Goal: Task Accomplishment & Management: Use online tool/utility

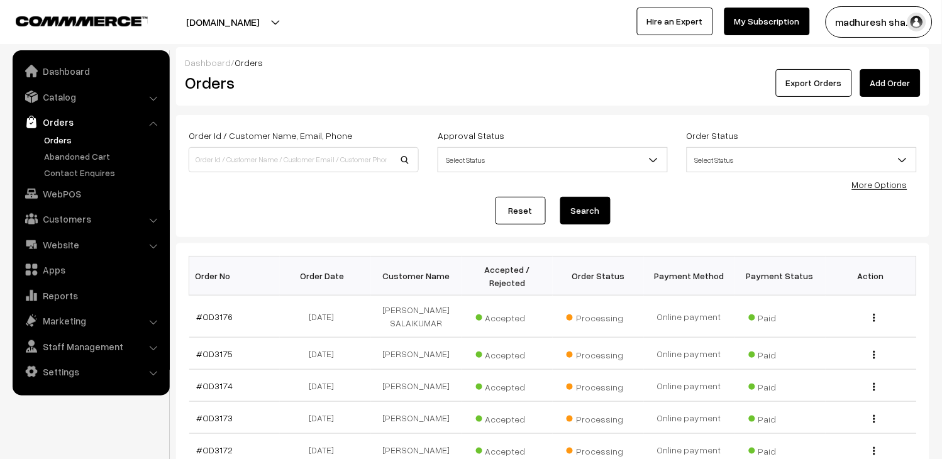
click at [63, 139] on link "Orders" at bounding box center [103, 139] width 125 height 13
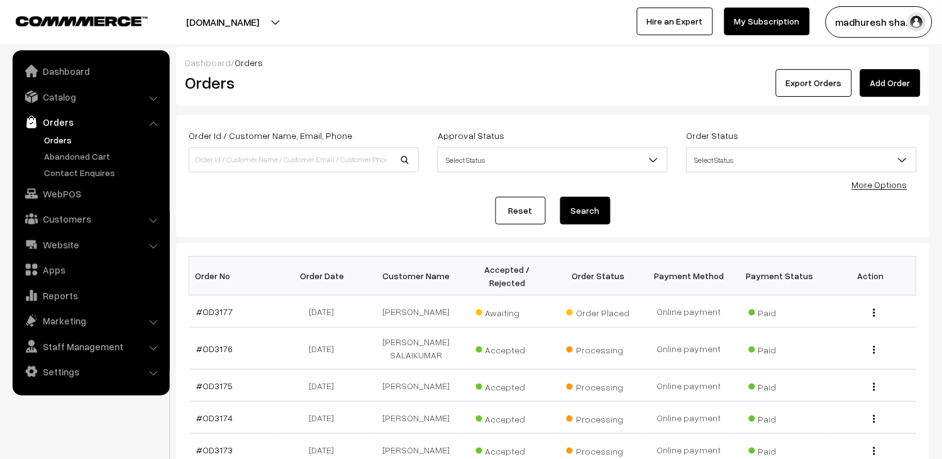
click at [59, 138] on link "Orders" at bounding box center [103, 139] width 125 height 13
click at [218, 310] on link "#OD3177" at bounding box center [215, 311] width 36 height 11
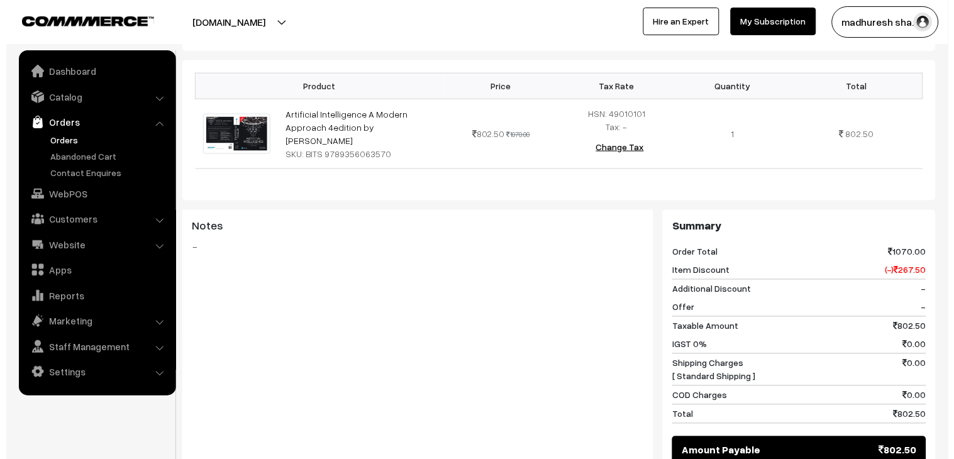
scroll to position [489, 0]
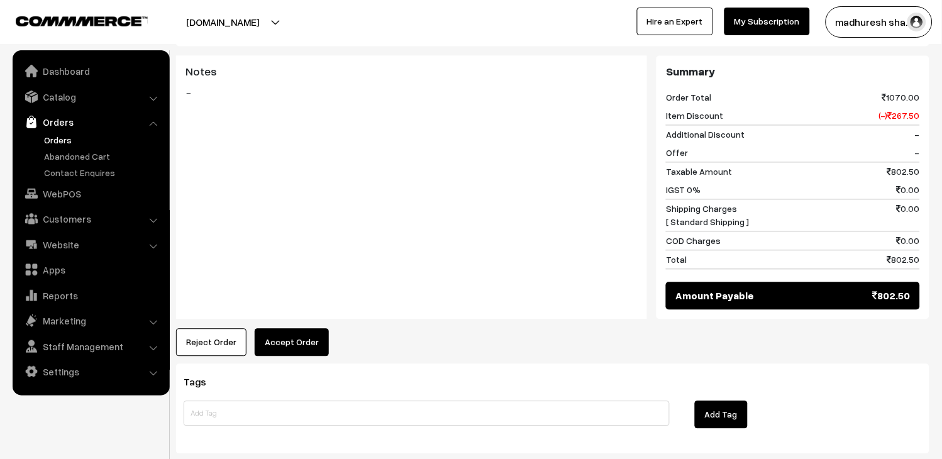
click at [286, 329] on button "Accept Order" at bounding box center [292, 343] width 74 height 28
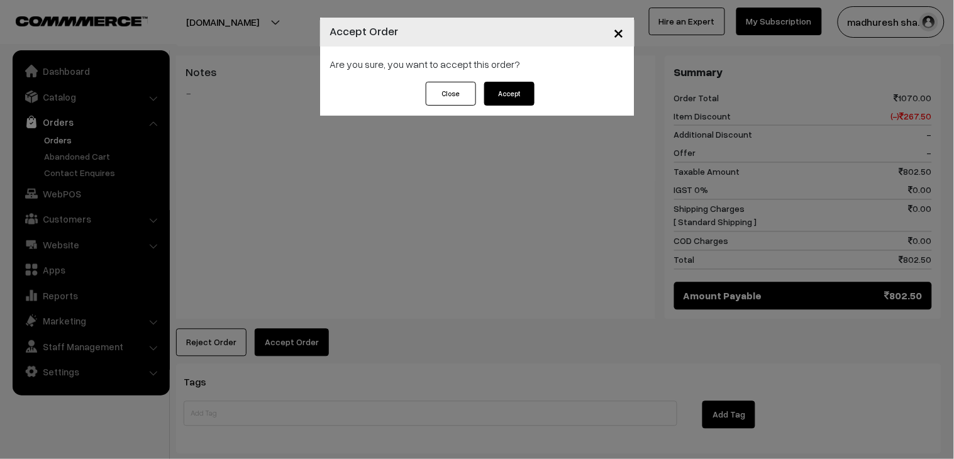
click at [517, 97] on button "Accept" at bounding box center [509, 94] width 50 height 24
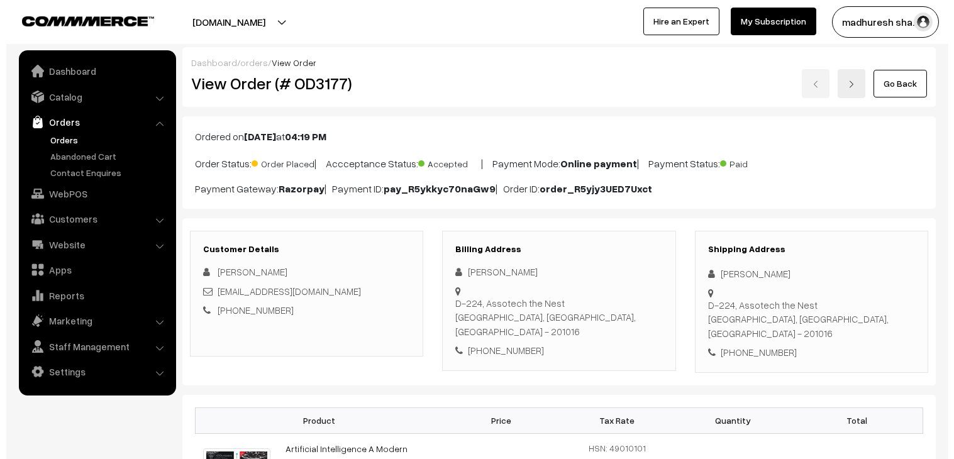
scroll to position [489, 0]
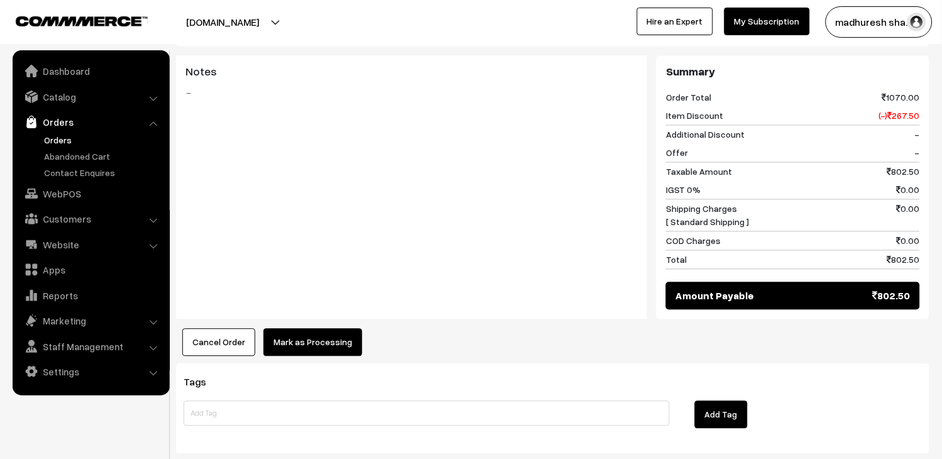
click at [297, 329] on button "Mark as Processing" at bounding box center [313, 343] width 99 height 28
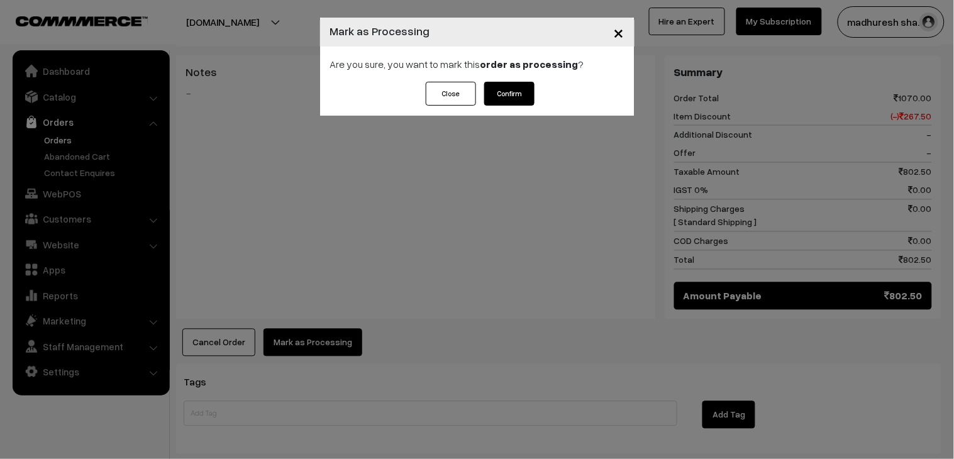
click at [514, 99] on button "Confirm" at bounding box center [509, 94] width 50 height 24
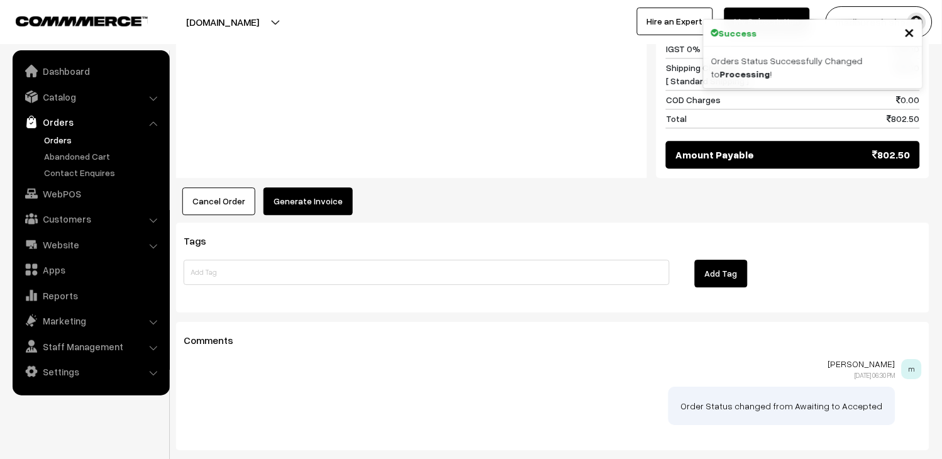
click at [304, 187] on button "Generate Invoice" at bounding box center [308, 201] width 89 height 28
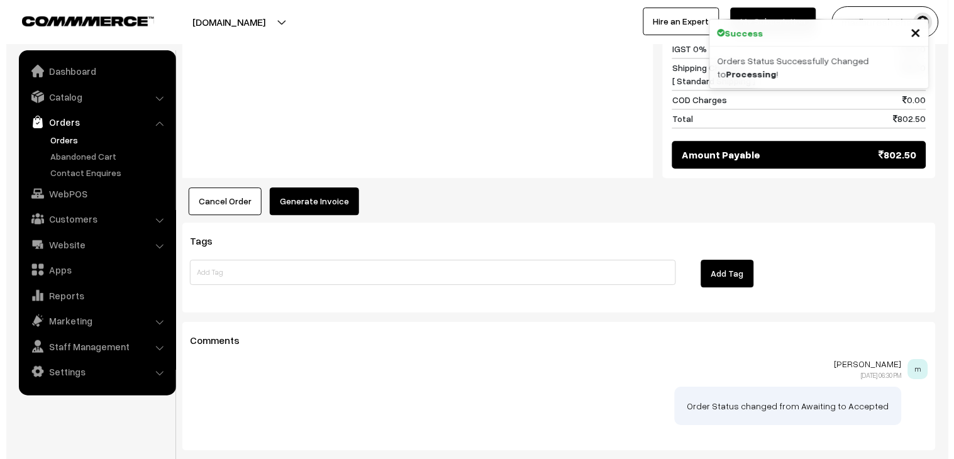
scroll to position [630, 0]
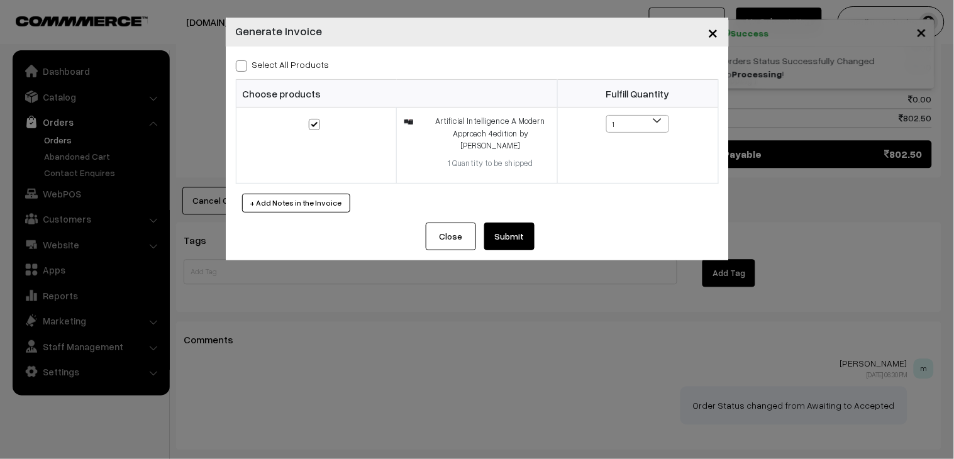
click at [499, 239] on button "Submit" at bounding box center [509, 237] width 50 height 28
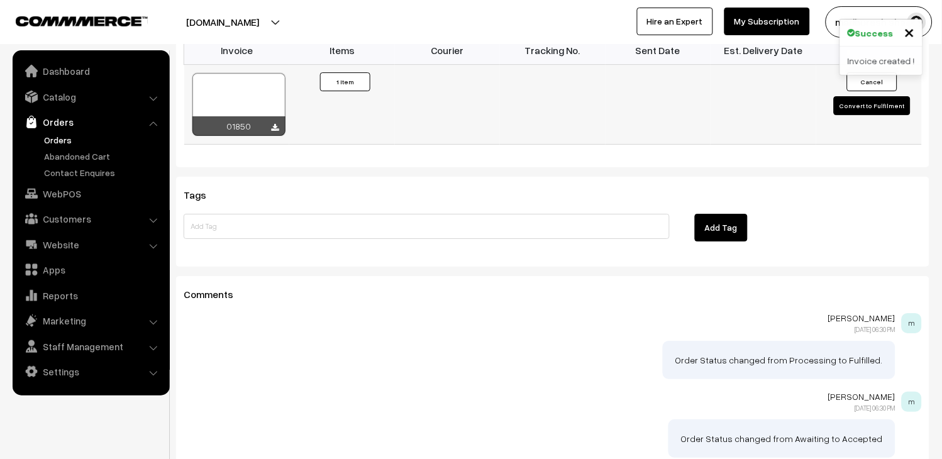
scroll to position [510, 0]
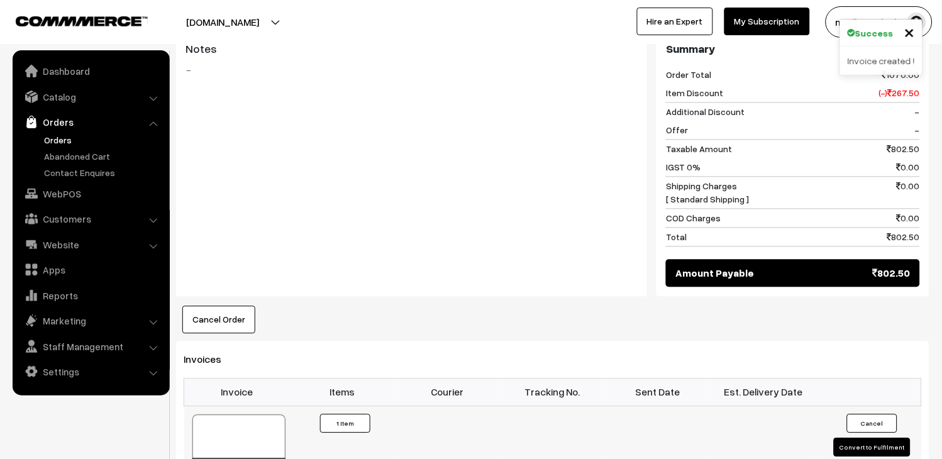
click at [246, 415] on div at bounding box center [238, 446] width 93 height 63
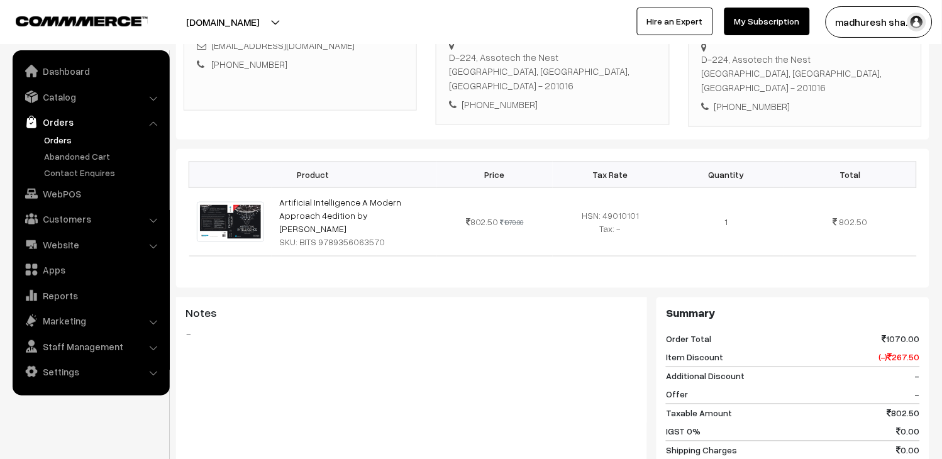
scroll to position [91, 0]
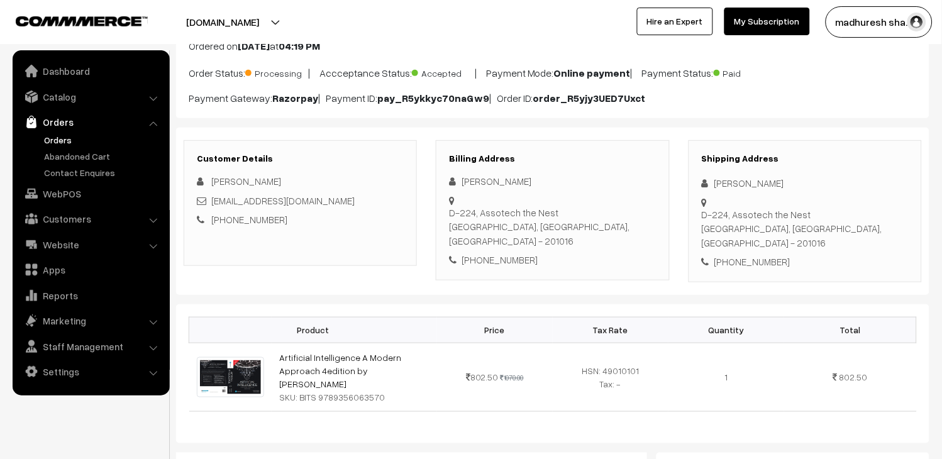
click at [74, 142] on link "Orders" at bounding box center [103, 139] width 125 height 13
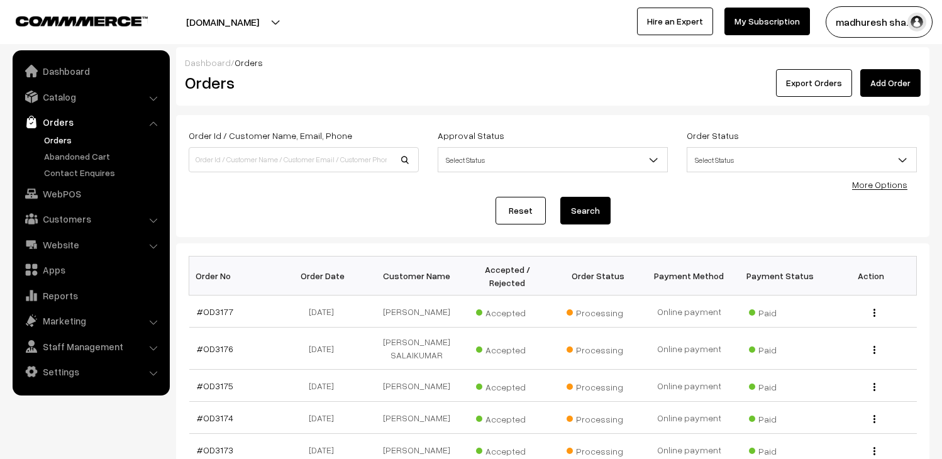
click at [58, 138] on link "Orders" at bounding box center [103, 139] width 125 height 13
click at [226, 310] on link "#OD3177" at bounding box center [215, 311] width 36 height 11
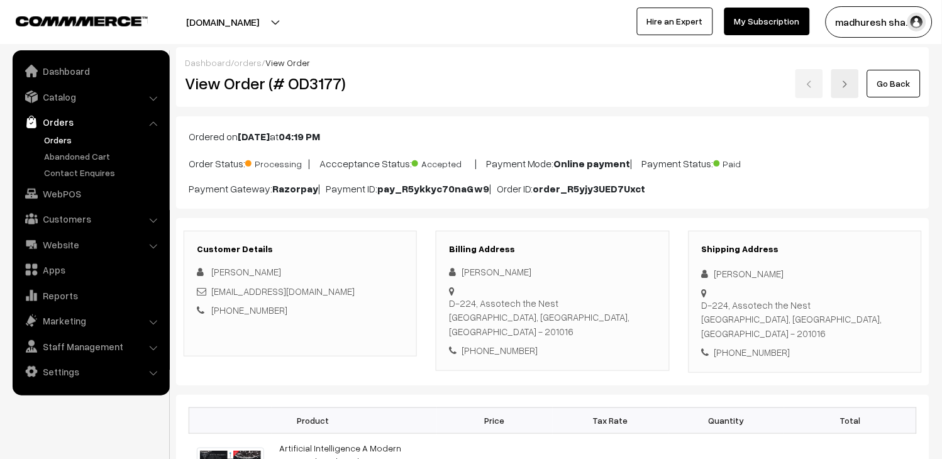
click at [61, 135] on link "Orders" at bounding box center [103, 139] width 125 height 13
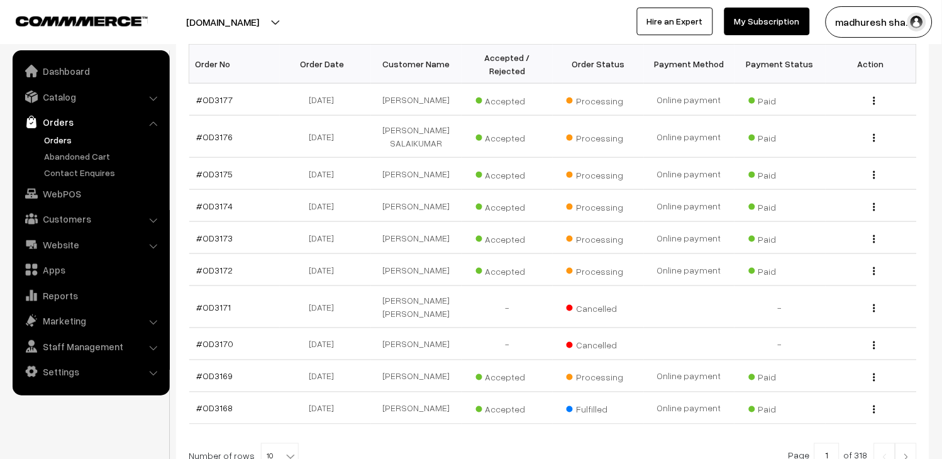
scroll to position [373, 0]
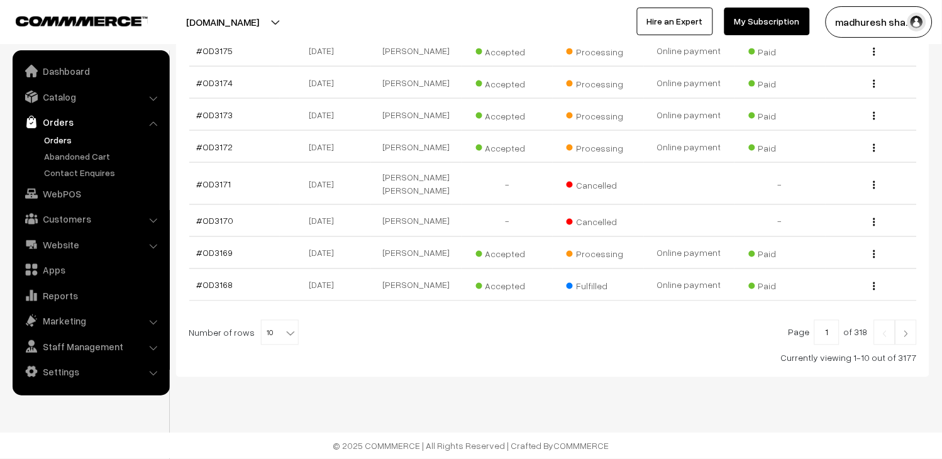
click at [262, 322] on span "10" at bounding box center [280, 333] width 36 height 25
select select "100"
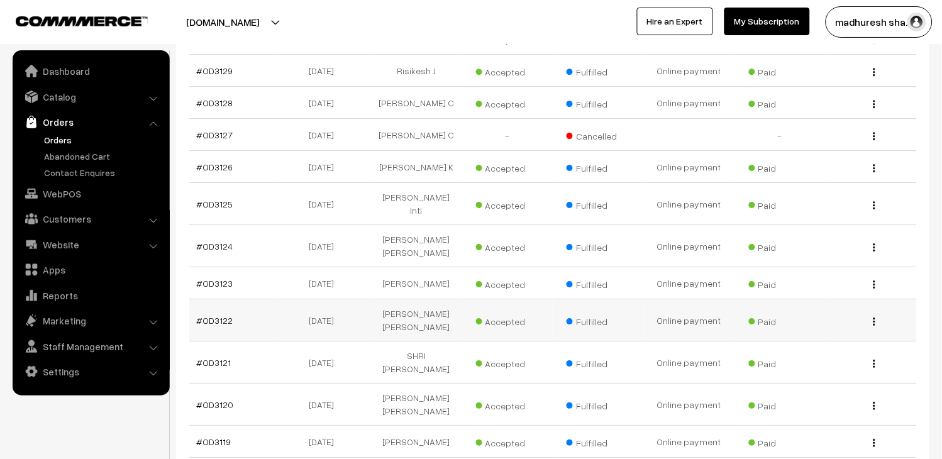
scroll to position [1957, 0]
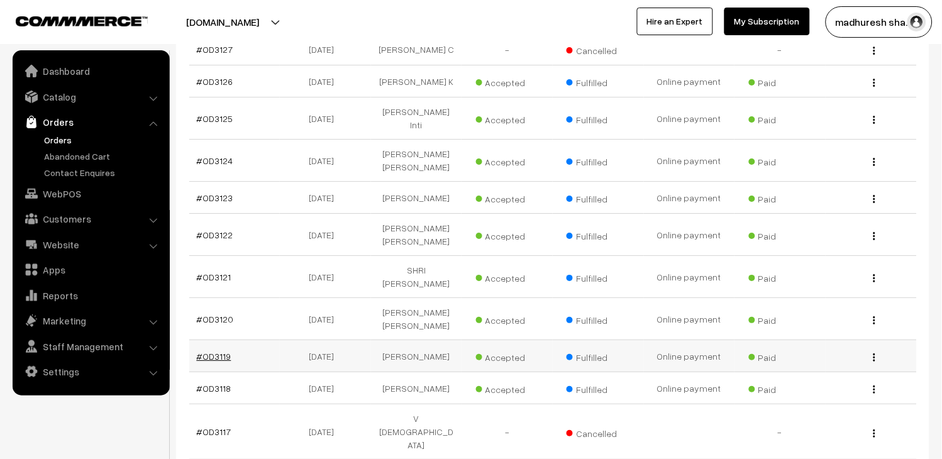
click at [226, 362] on link "#OD3119" at bounding box center [214, 356] width 35 height 11
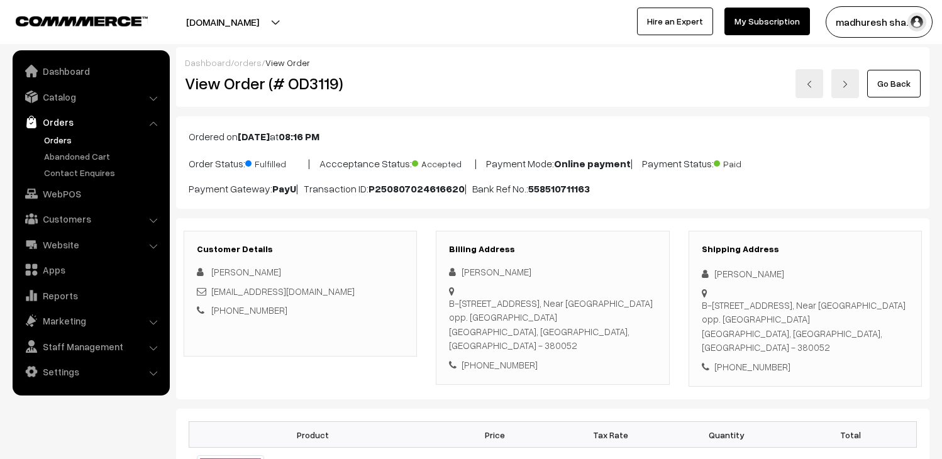
scroll to position [629, 0]
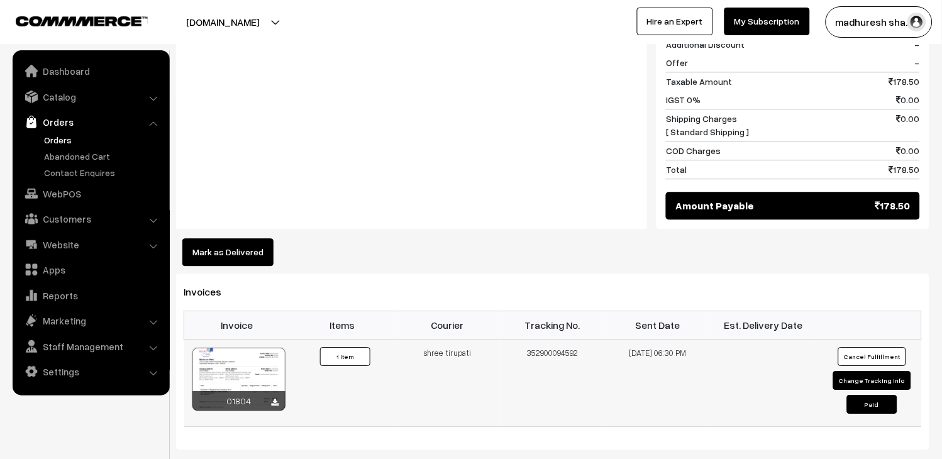
click at [250, 350] on div at bounding box center [238, 379] width 93 height 63
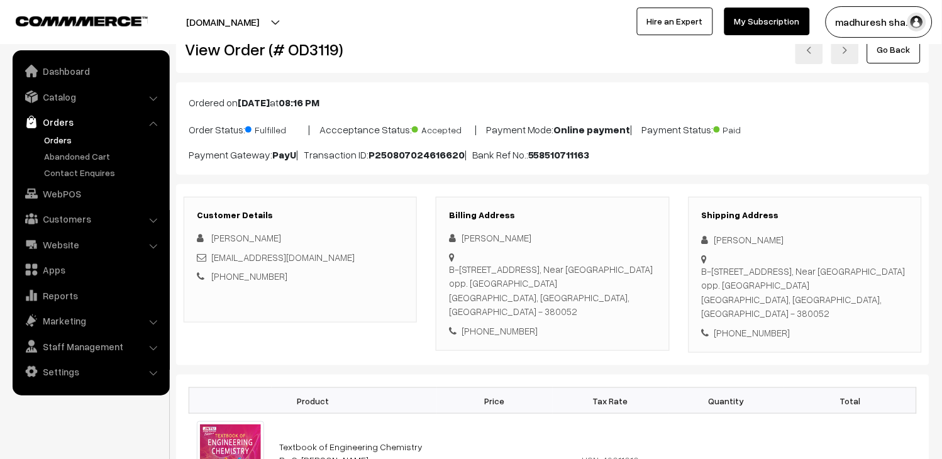
scroll to position [0, 0]
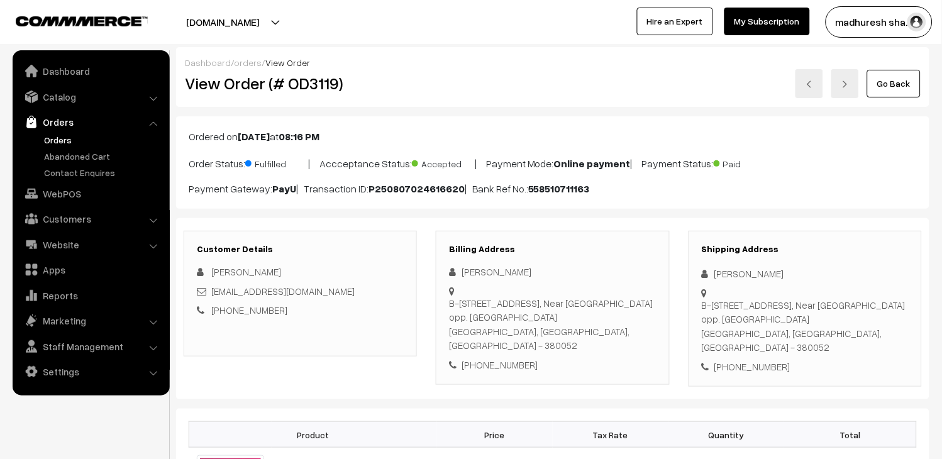
click at [75, 141] on link "Orders" at bounding box center [103, 139] width 125 height 13
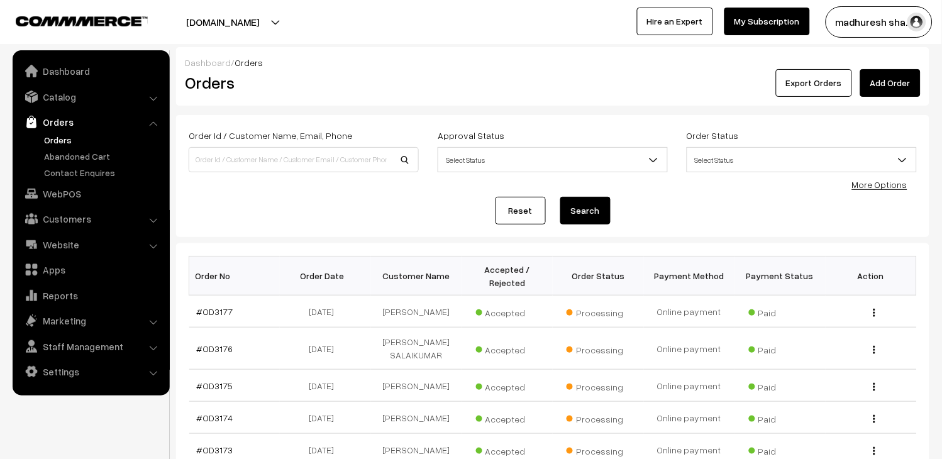
drag, startPoint x: 0, startPoint y: 0, endPoint x: 75, endPoint y: 141, distance: 159.8
click at [75, 141] on link "Orders" at bounding box center [103, 139] width 125 height 13
click at [71, 135] on link "Orders" at bounding box center [103, 139] width 125 height 13
click at [54, 129] on link "Orders" at bounding box center [91, 122] width 150 height 23
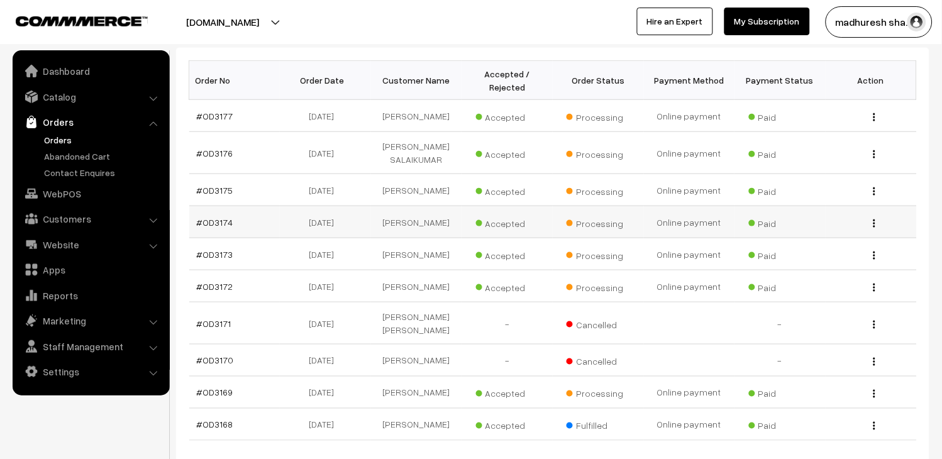
scroll to position [279, 0]
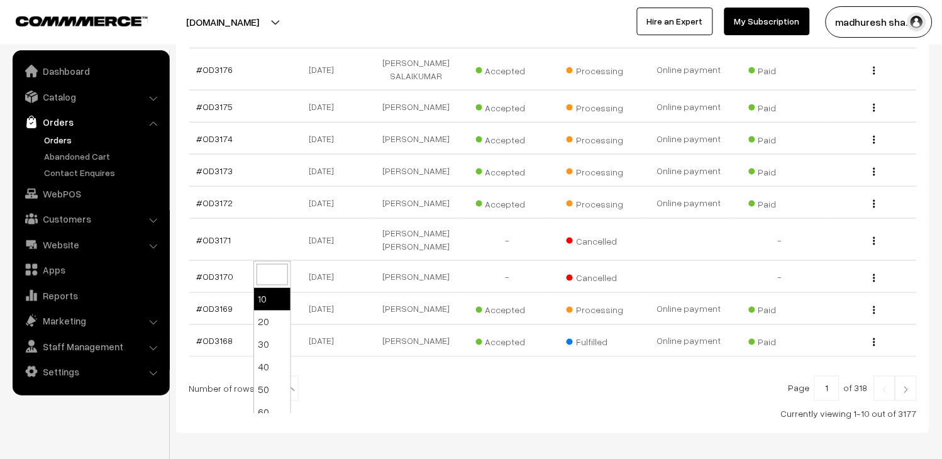
click at [262, 402] on span "10" at bounding box center [280, 389] width 36 height 25
select select "100"
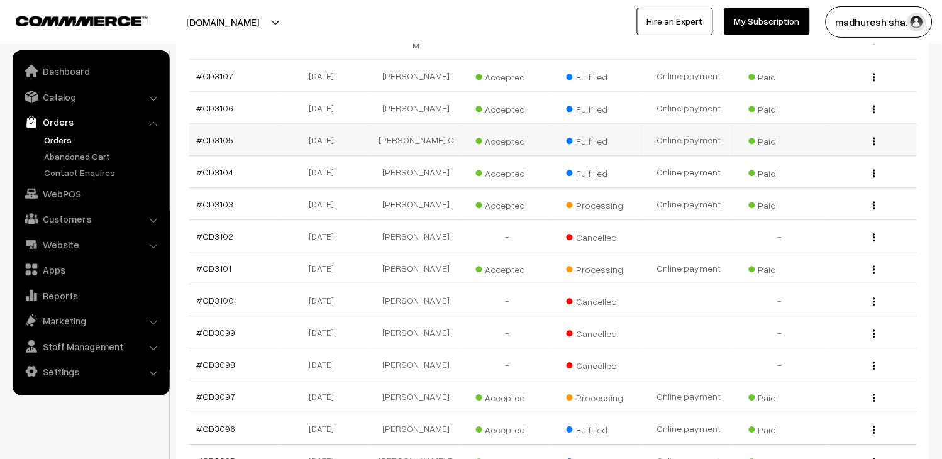
scroll to position [2631, 0]
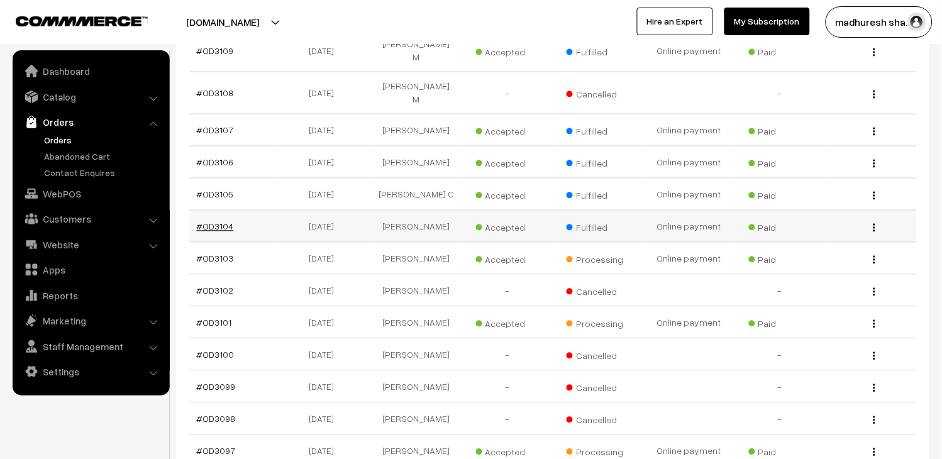
click at [209, 221] on link "#OD3104" at bounding box center [215, 226] width 37 height 11
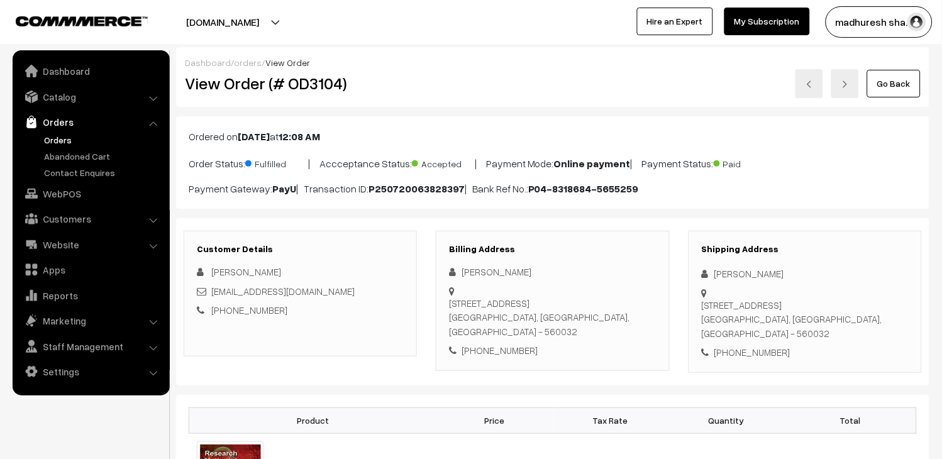
click at [801, 76] on link at bounding box center [810, 83] width 28 height 29
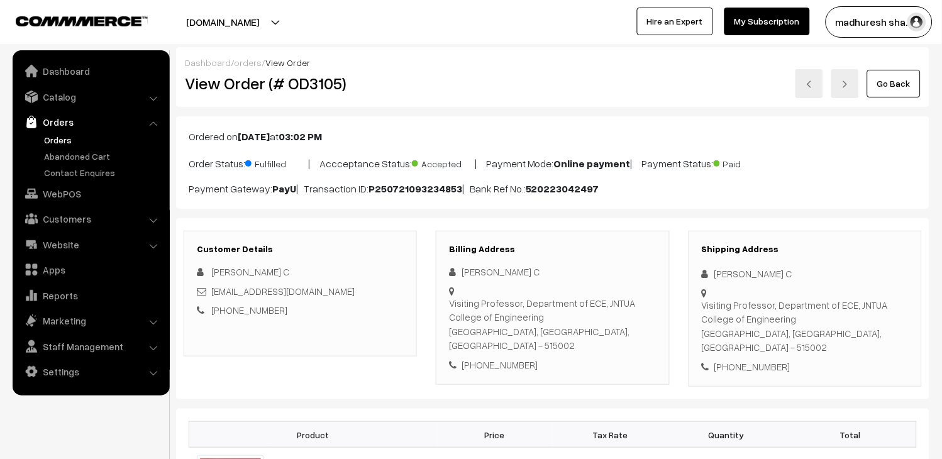
click at [70, 145] on link "Orders" at bounding box center [103, 139] width 125 height 13
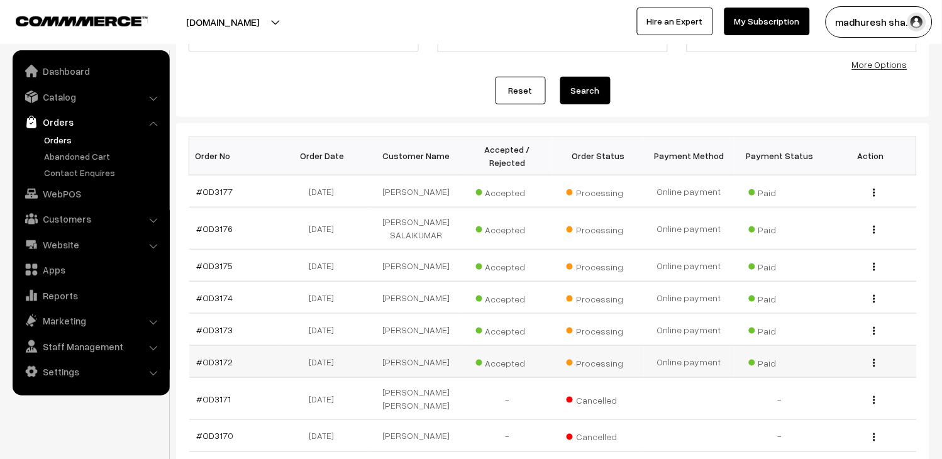
scroll to position [349, 0]
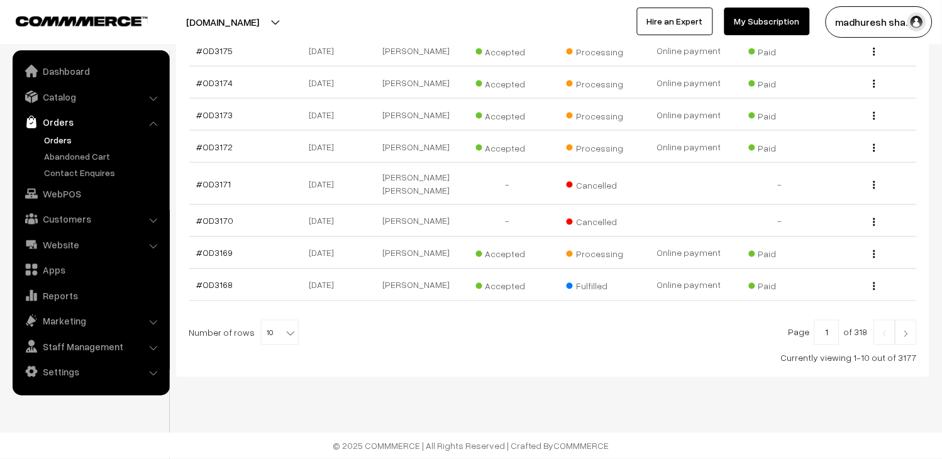
click at [265, 346] on span "10" at bounding box center [280, 333] width 36 height 25
select select "60"
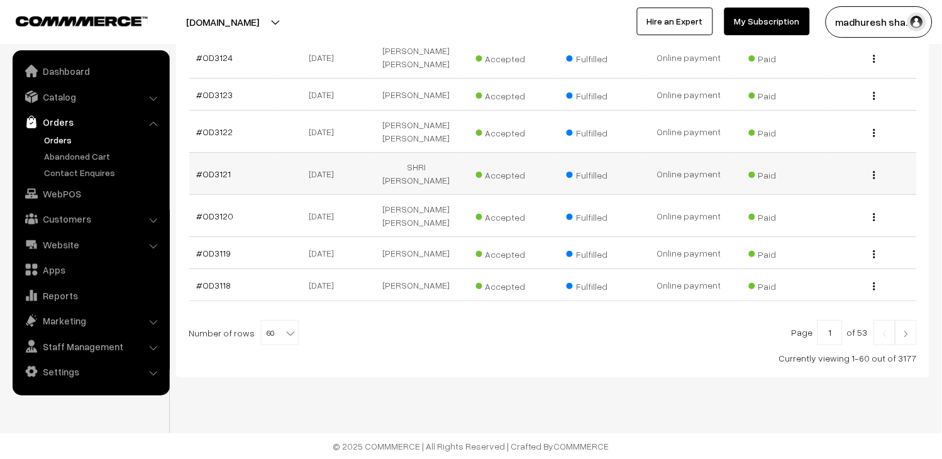
scroll to position [2114, 0]
click at [277, 341] on span "60" at bounding box center [280, 333] width 36 height 25
select select "100"
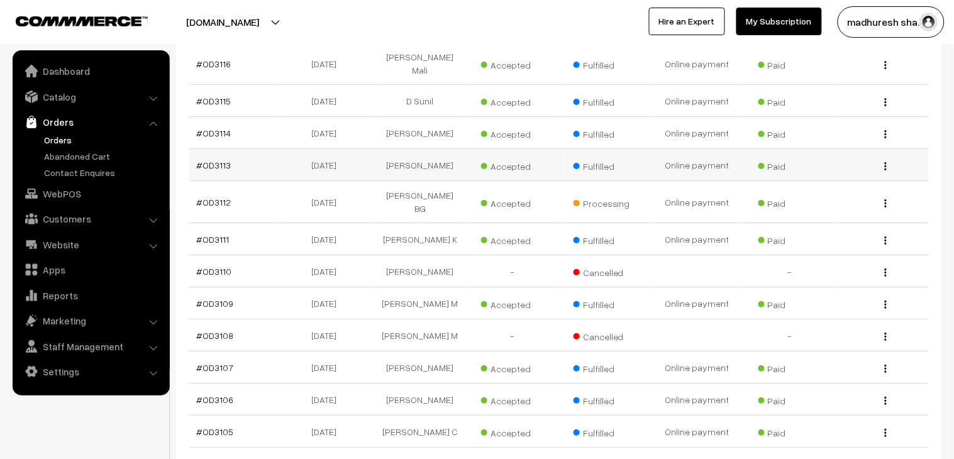
scroll to position [2376, 0]
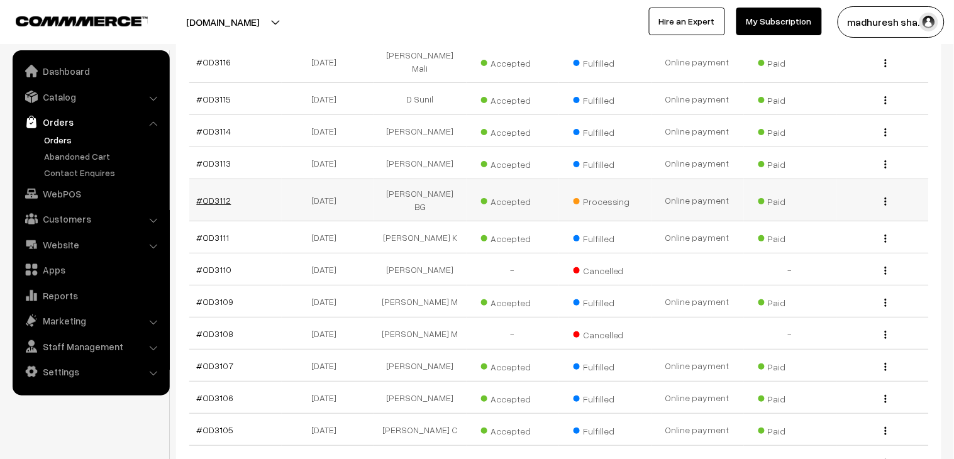
click at [214, 195] on link "#OD3112" at bounding box center [214, 200] width 35 height 11
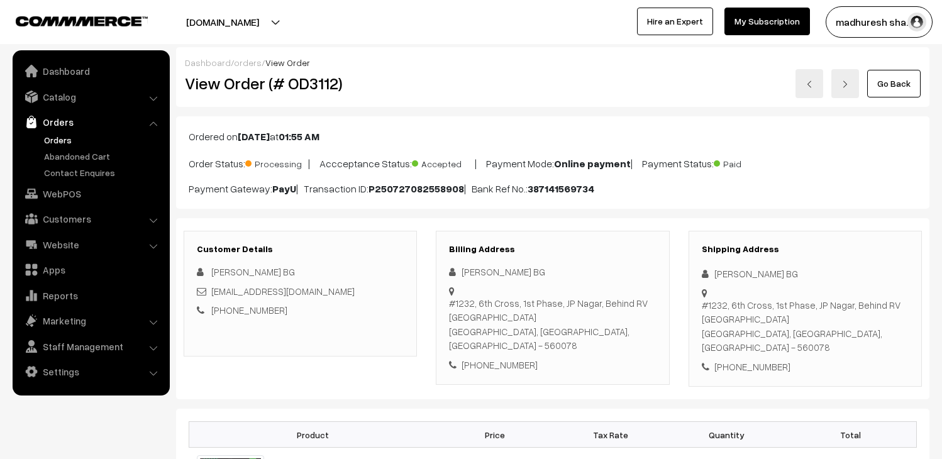
scroll to position [140, 0]
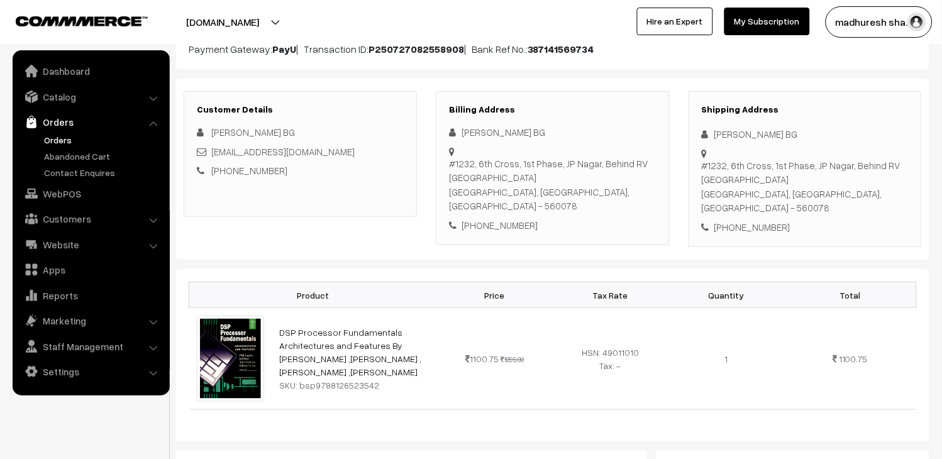
click at [49, 138] on link "Orders" at bounding box center [103, 139] width 125 height 13
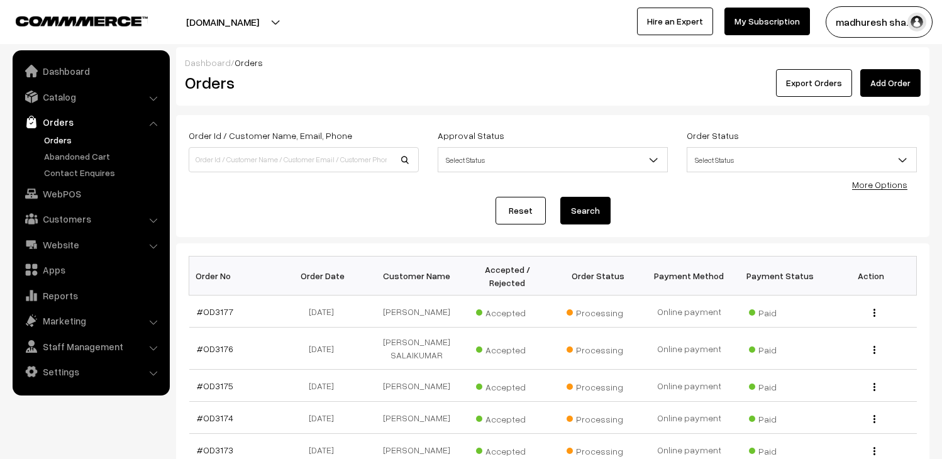
scroll to position [373, 0]
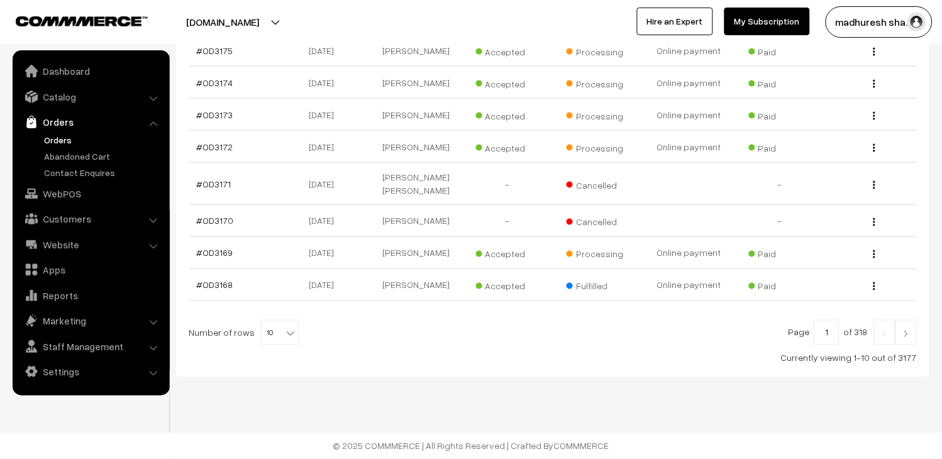
click at [275, 330] on span "10" at bounding box center [280, 333] width 36 height 25
select select "100"
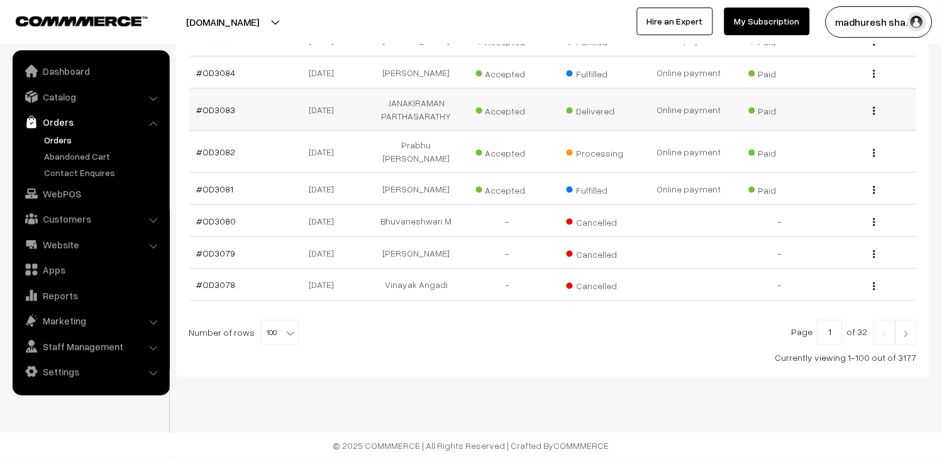
scroll to position [3469, 0]
click at [216, 287] on link "#OD3078" at bounding box center [216, 285] width 39 height 11
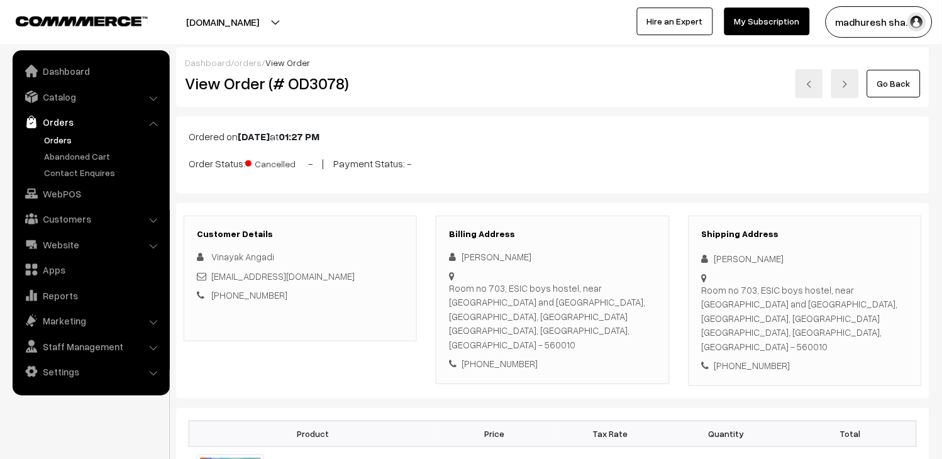
click at [845, 86] on img at bounding box center [846, 85] width 8 height 8
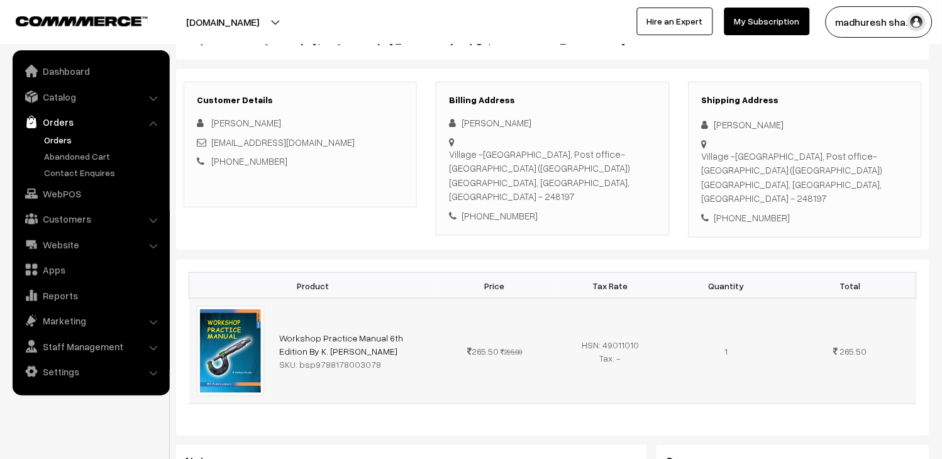
scroll to position [147, 0]
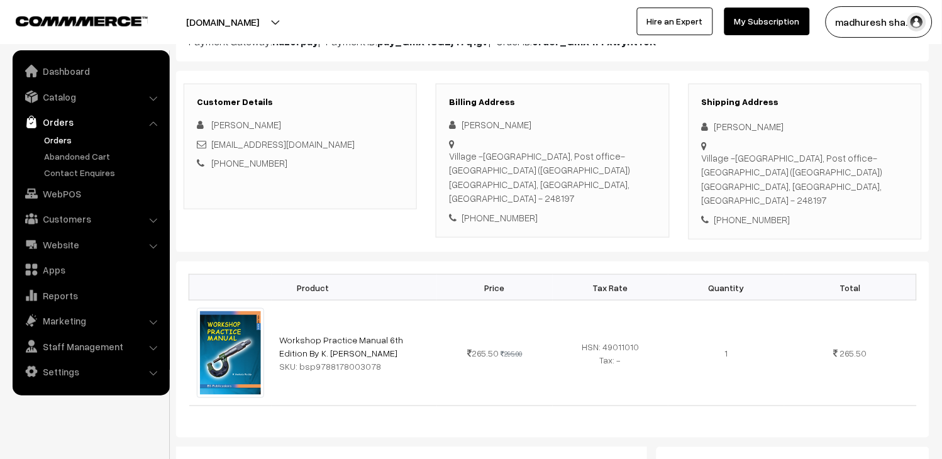
click at [62, 139] on link "Orders" at bounding box center [103, 139] width 125 height 13
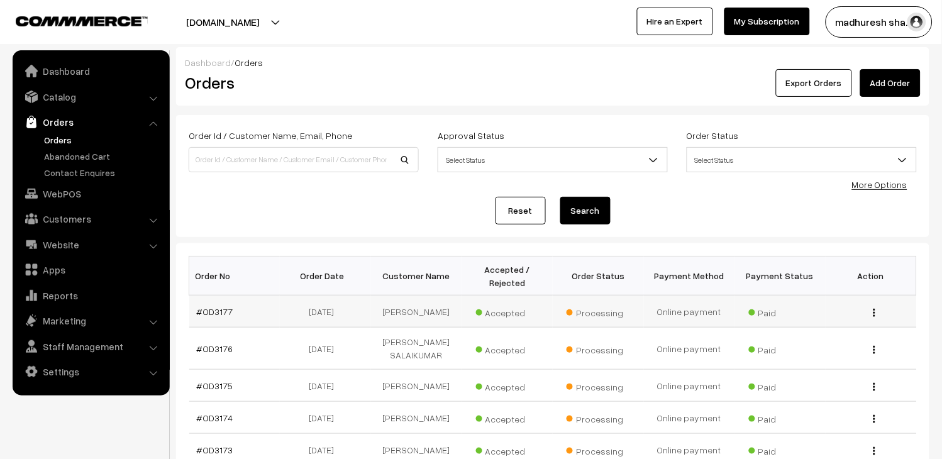
scroll to position [373, 0]
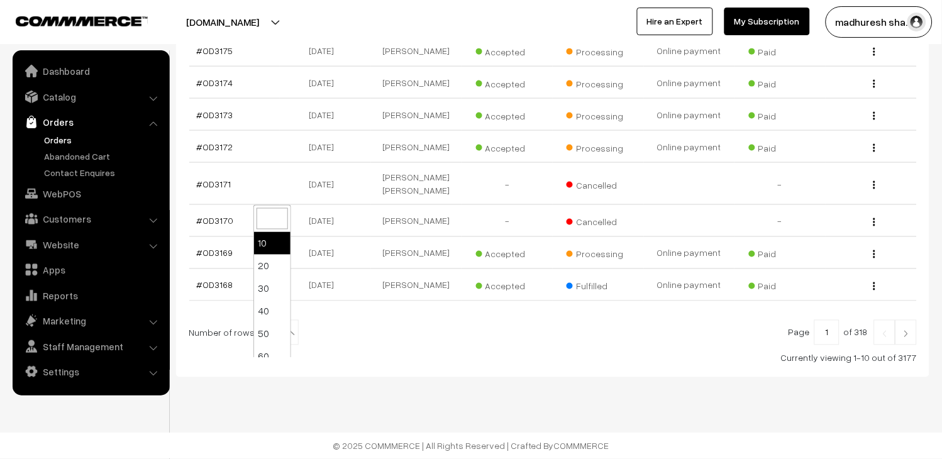
click at [274, 331] on span "10" at bounding box center [280, 333] width 36 height 25
select select "100"
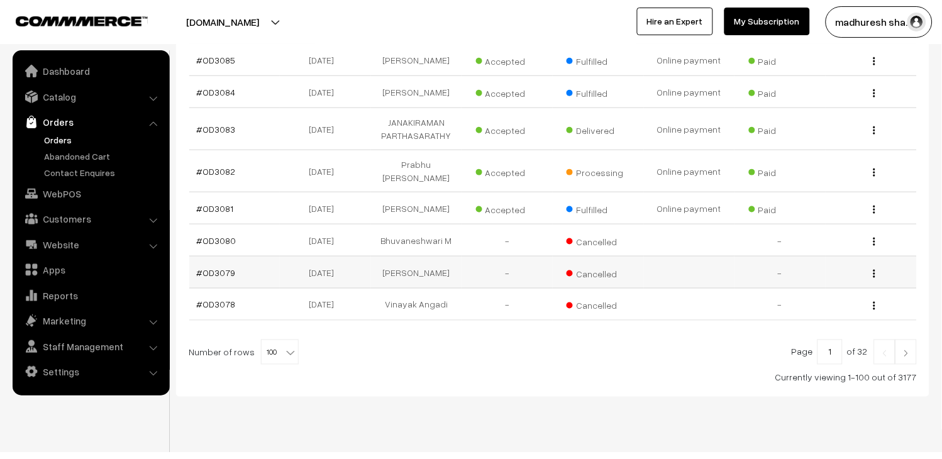
scroll to position [3469, 0]
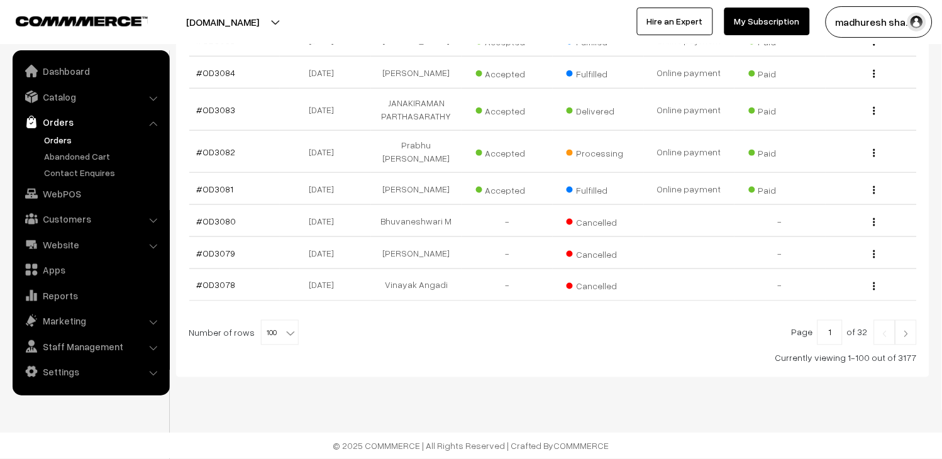
click at [909, 335] on img at bounding box center [906, 334] width 11 height 8
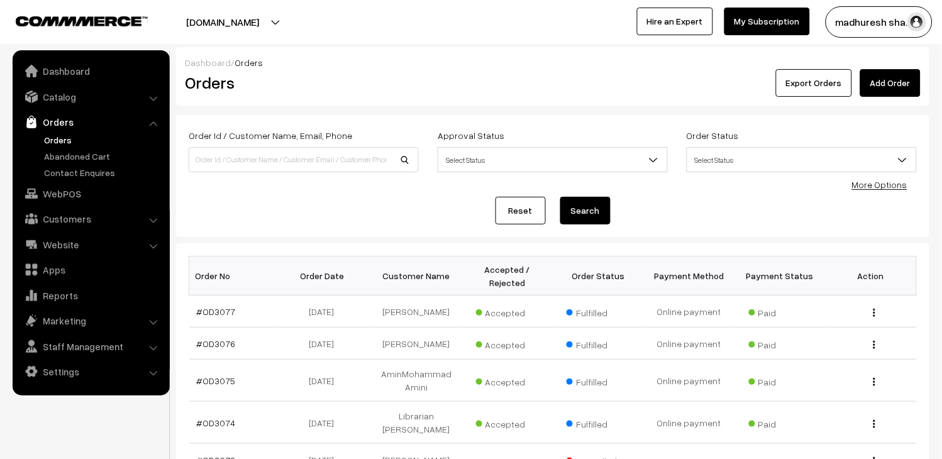
click at [71, 138] on link "Orders" at bounding box center [103, 139] width 125 height 13
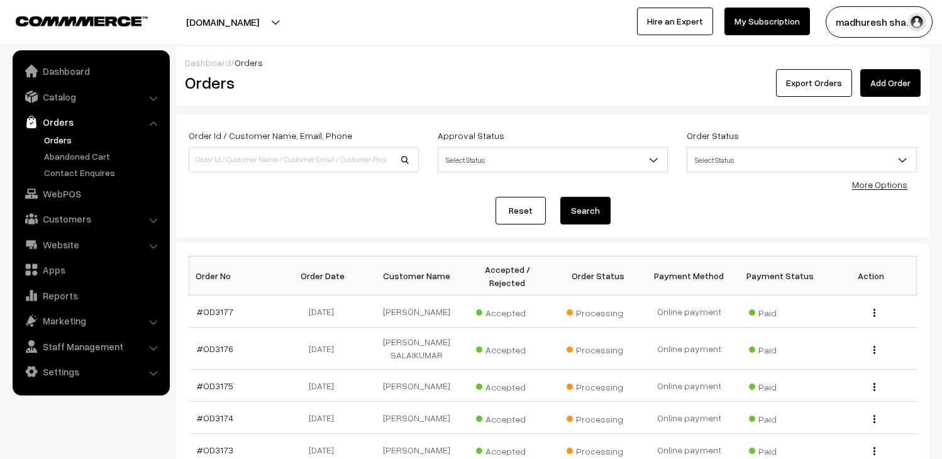
scroll to position [209, 0]
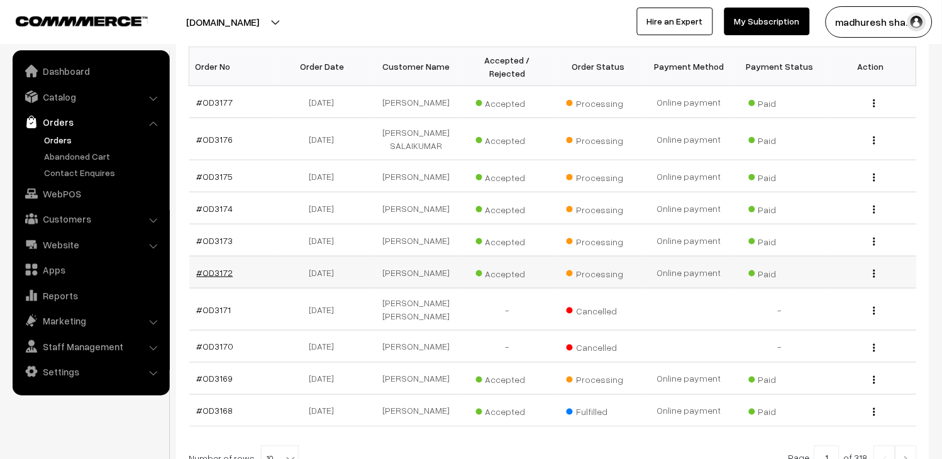
click at [204, 278] on link "#OD3172" at bounding box center [215, 272] width 36 height 11
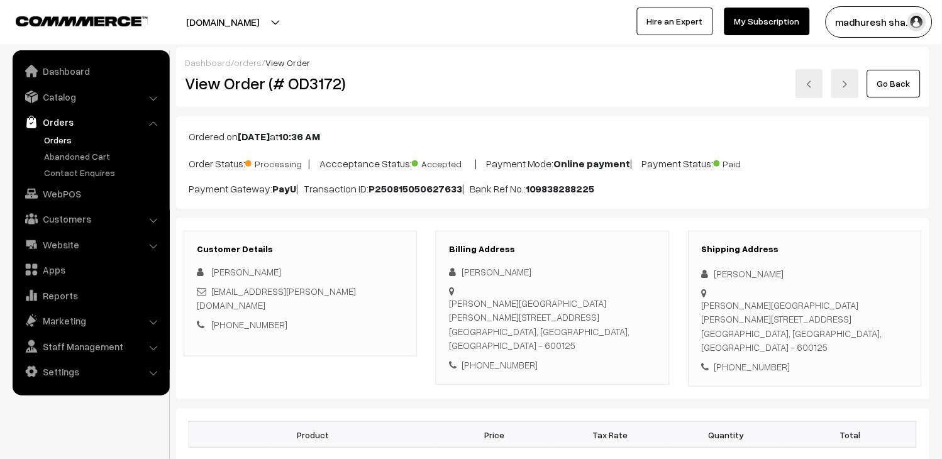
click at [54, 140] on link "Orders" at bounding box center [103, 139] width 125 height 13
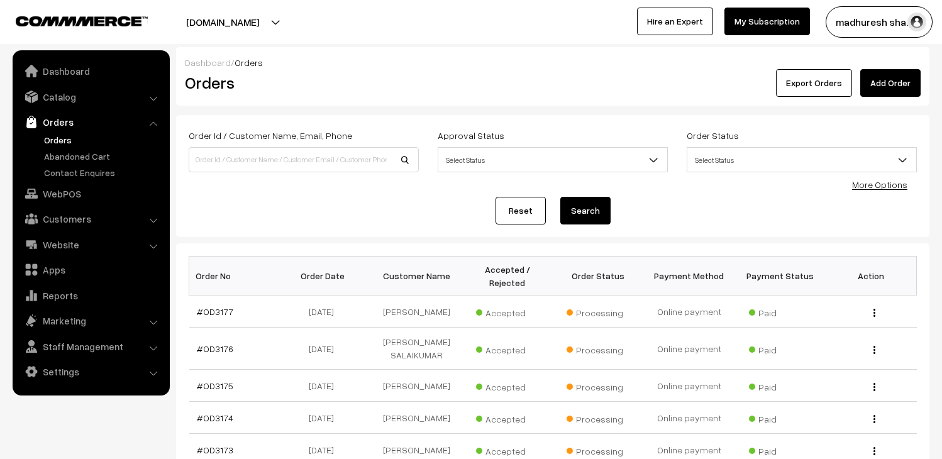
scroll to position [140, 0]
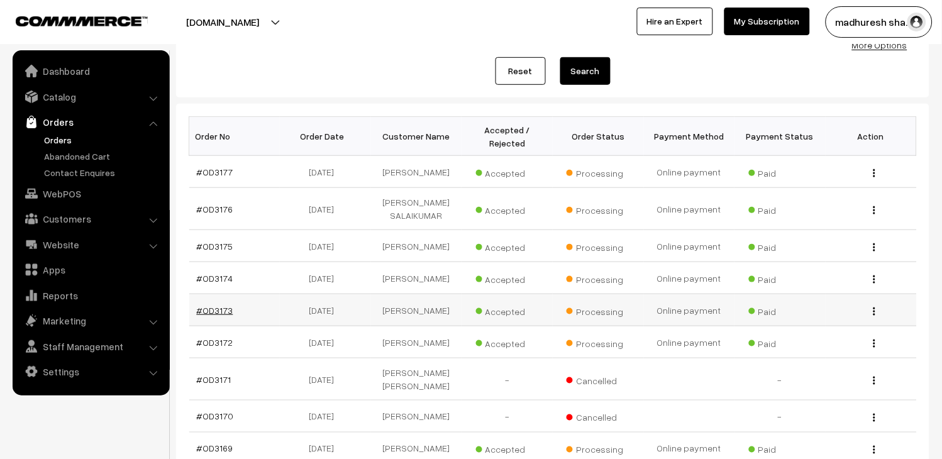
click at [219, 316] on link "#OD3173" at bounding box center [215, 310] width 36 height 11
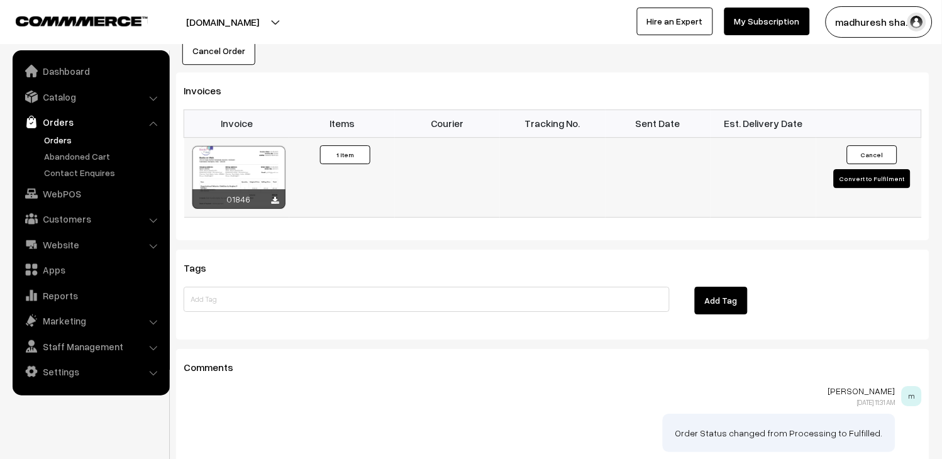
click at [868, 180] on button "Convert to Fulfilment" at bounding box center [872, 178] width 77 height 19
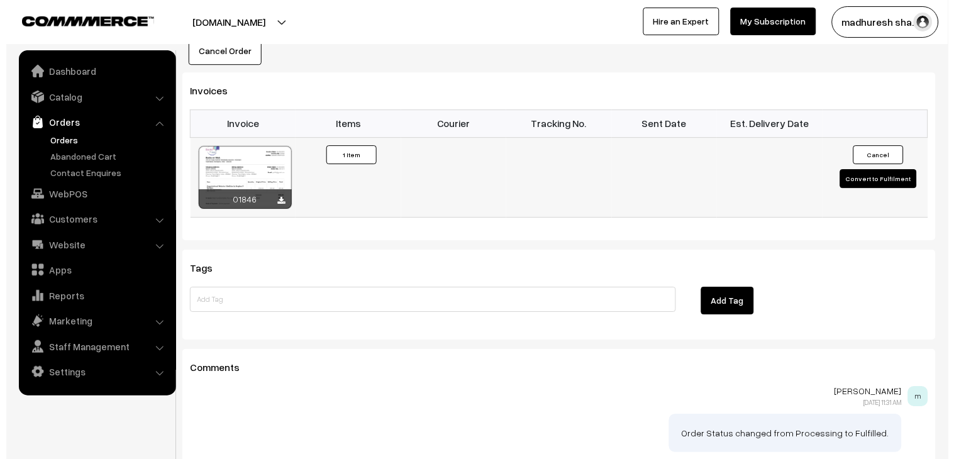
scroll to position [769, 0]
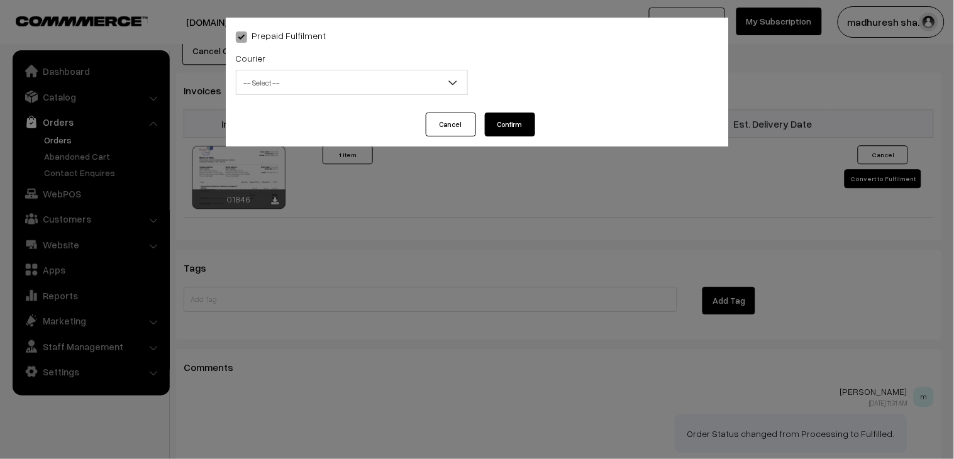
click at [263, 82] on span "-- Select --" at bounding box center [351, 83] width 231 height 22
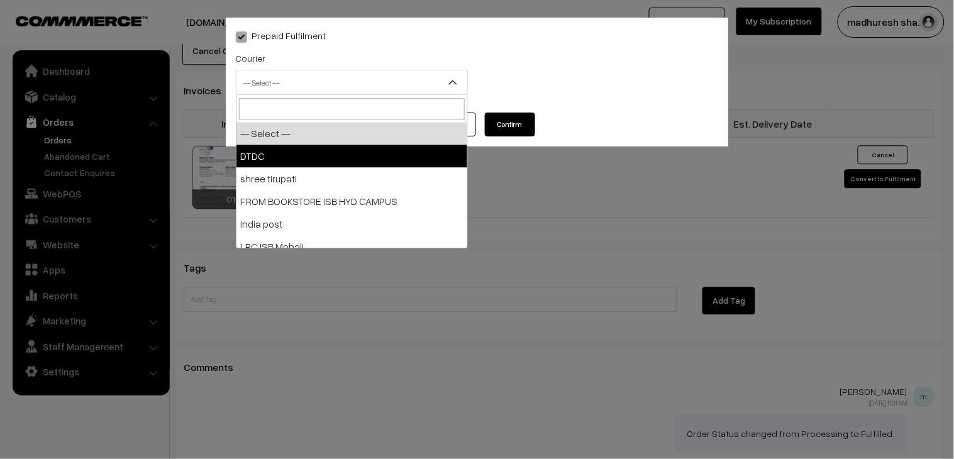
select select "1"
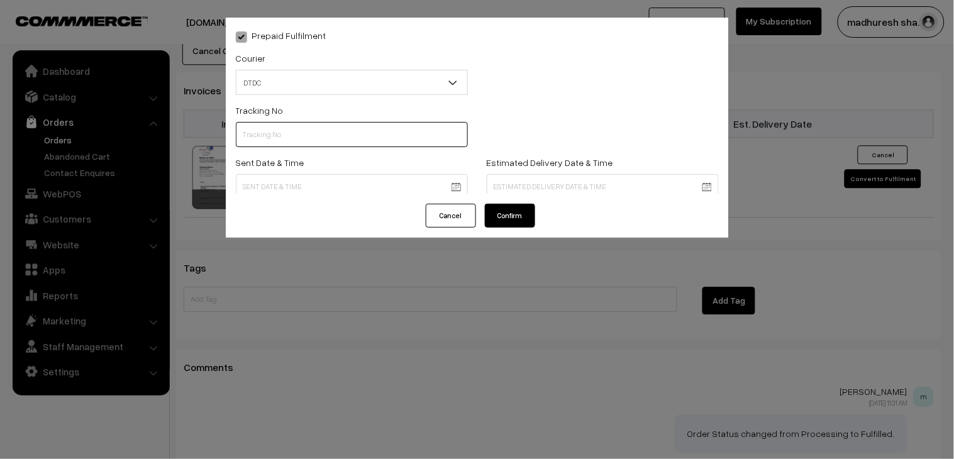
click at [289, 140] on input "text" at bounding box center [352, 134] width 232 height 25
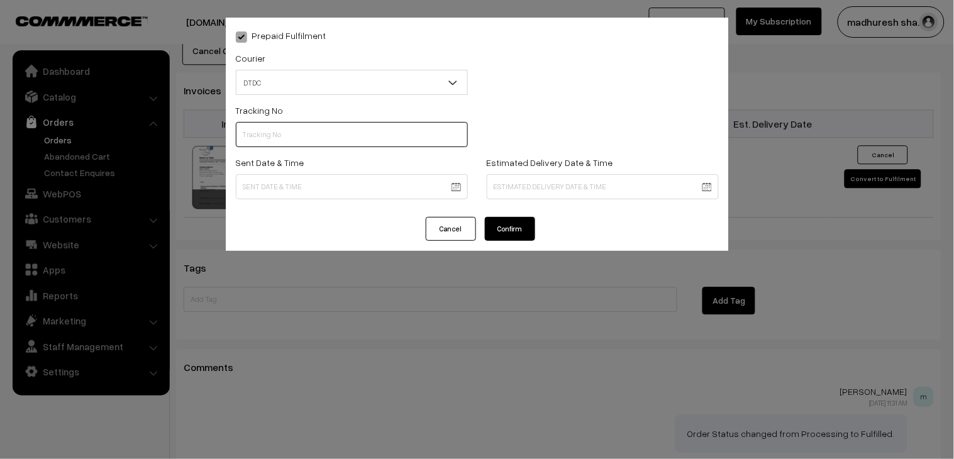
paste input "H85545288"
type input "H85545288"
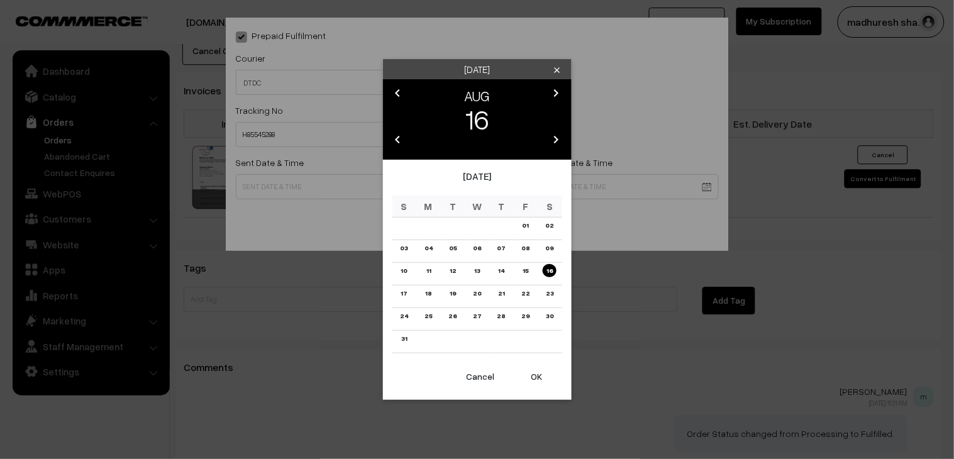
click at [550, 268] on link "16" at bounding box center [550, 270] width 14 height 13
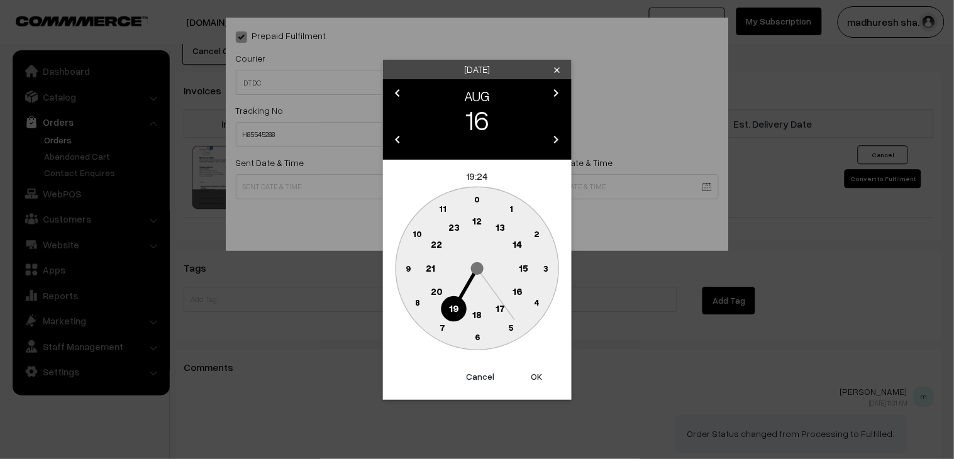
click at [476, 316] on text "18" at bounding box center [476, 313] width 9 height 11
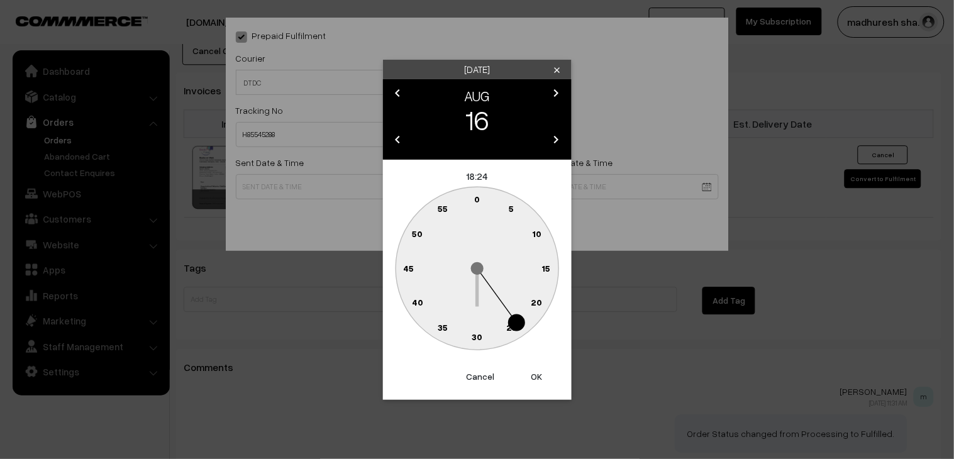
click at [484, 334] on circle at bounding box center [477, 338] width 26 height 26
type input "[DATE] 18:30"
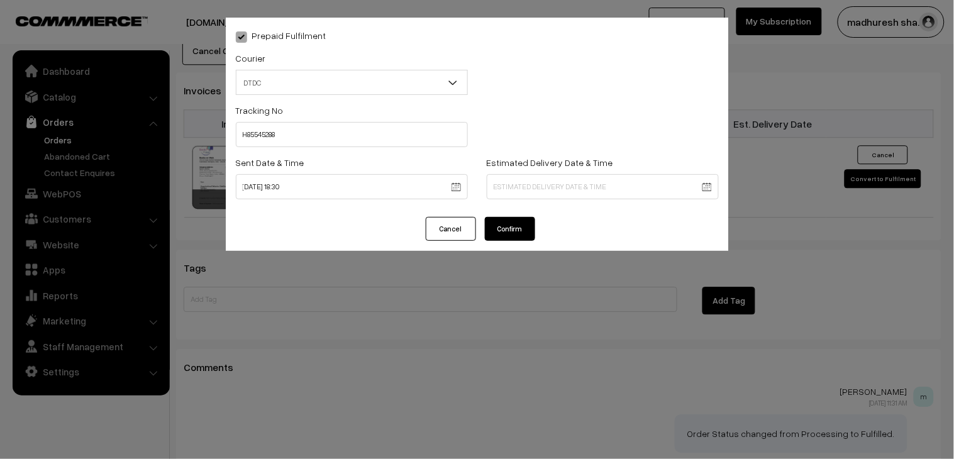
click at [519, 222] on button "Confirm" at bounding box center [510, 229] width 50 height 24
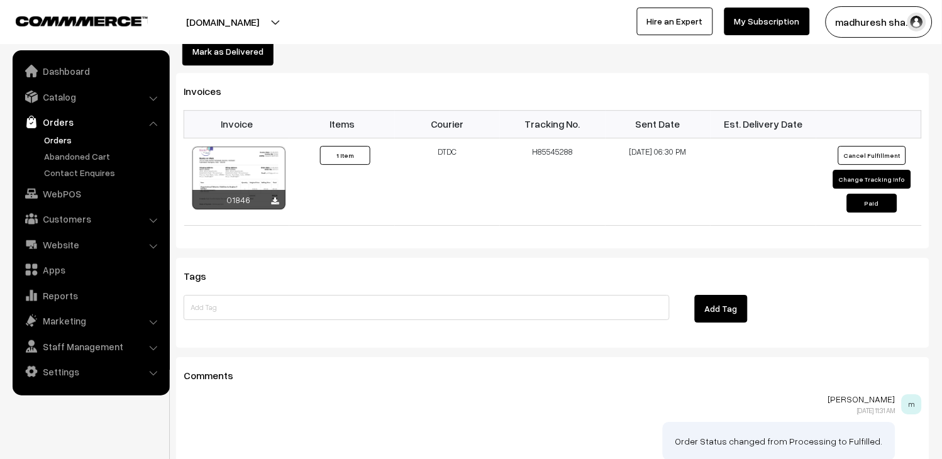
scroll to position [768, 0]
click at [65, 142] on link "Orders" at bounding box center [103, 139] width 125 height 13
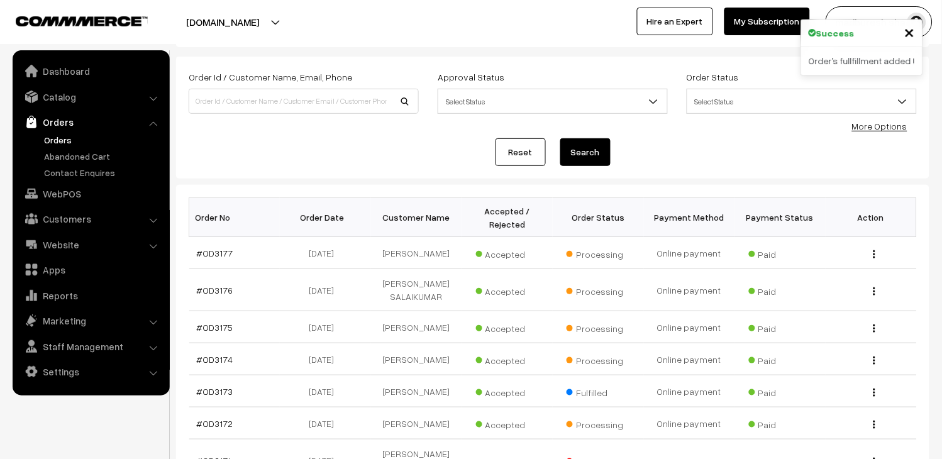
scroll to position [140, 0]
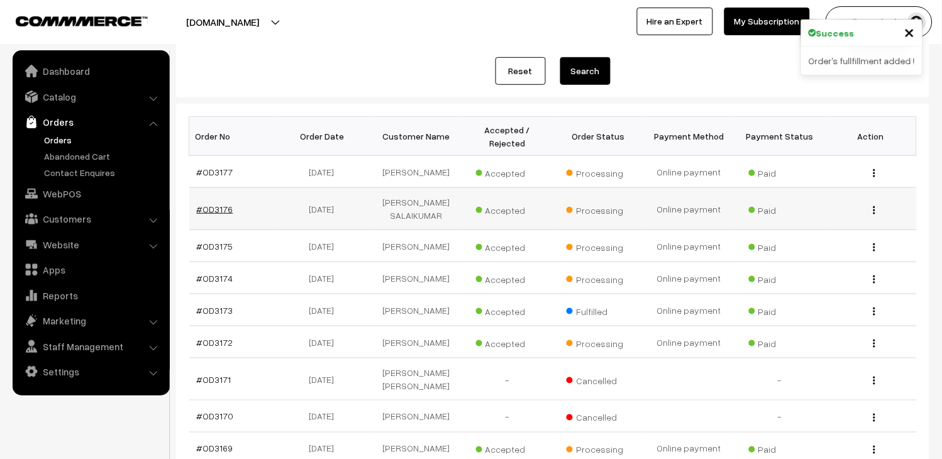
click at [219, 213] on link "#OD3176" at bounding box center [215, 209] width 36 height 11
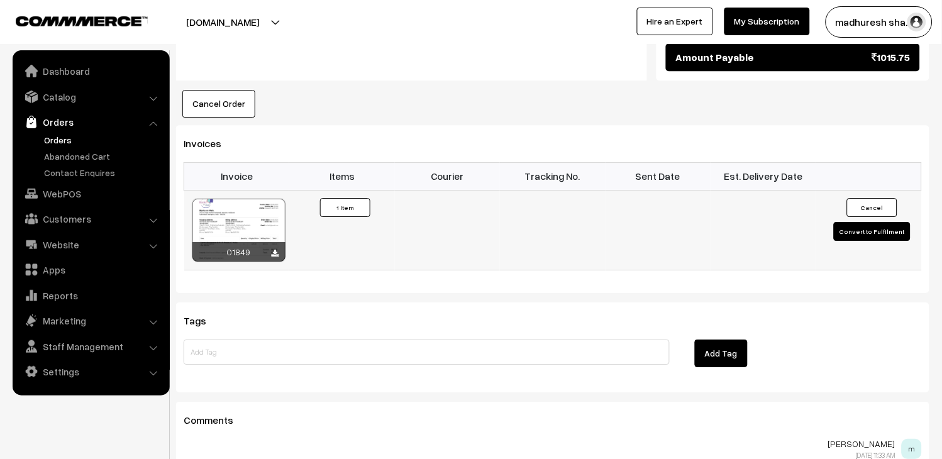
click at [872, 231] on button "Convert to Fulfilment" at bounding box center [872, 231] width 77 height 19
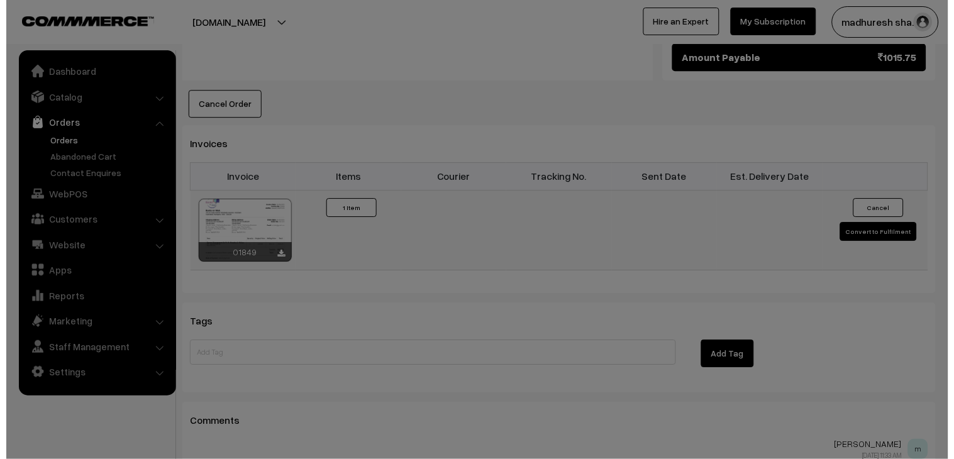
scroll to position [770, 0]
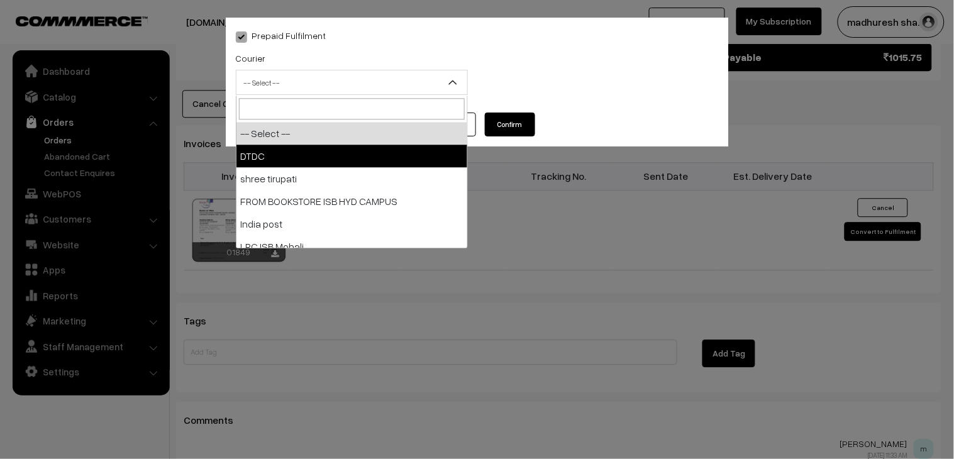
select select "1"
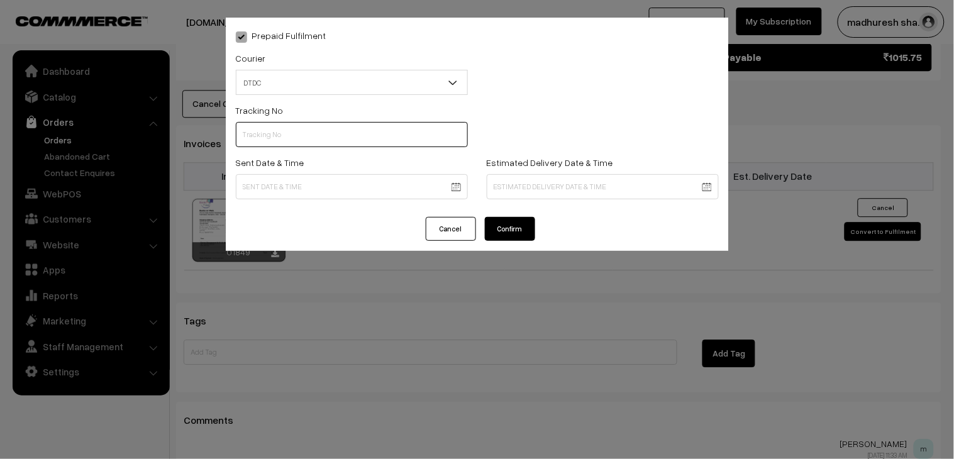
click at [311, 140] on input "text" at bounding box center [352, 134] width 232 height 25
paste input "H85545291"
type input "H85545291"
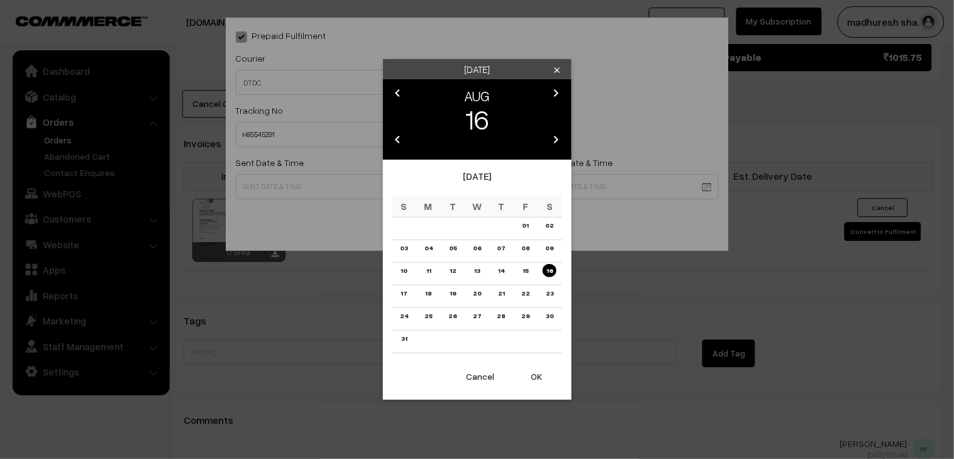
click at [549, 267] on link "16" at bounding box center [550, 270] width 14 height 13
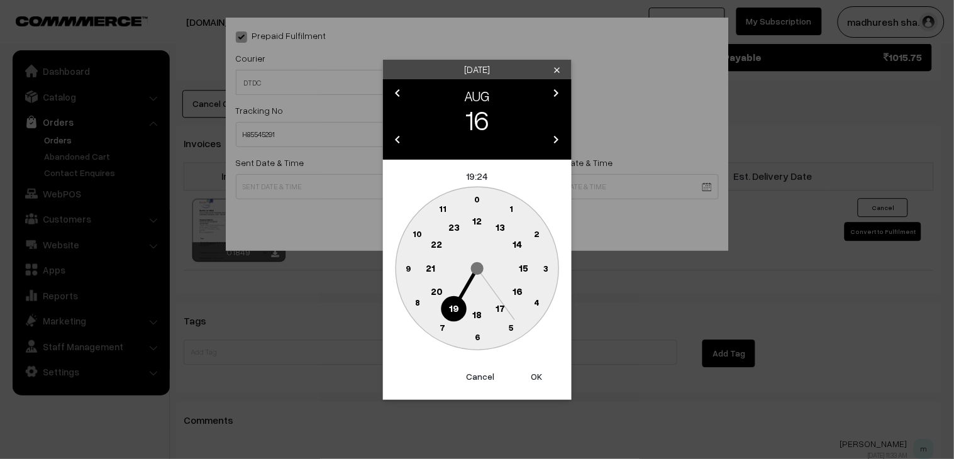
click at [475, 311] on text "18" at bounding box center [476, 313] width 9 height 11
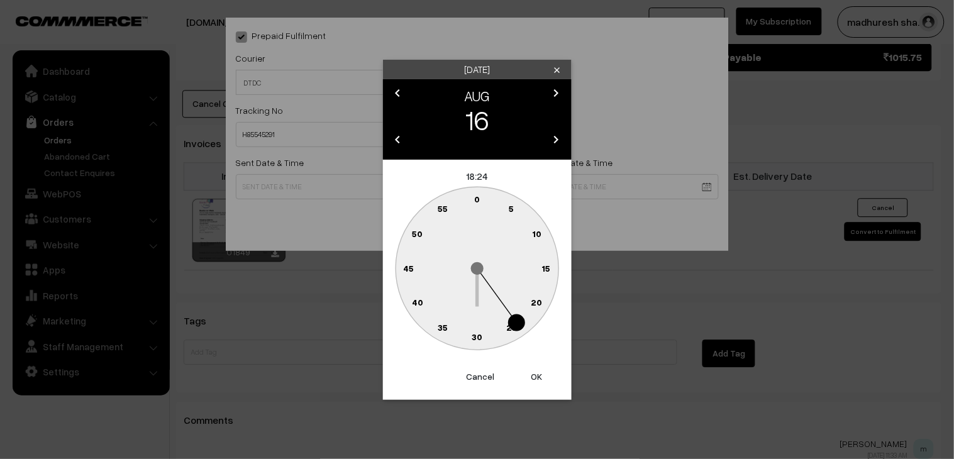
click at [486, 331] on circle at bounding box center [477, 338] width 26 height 26
type input "16-08-2025 18:30"
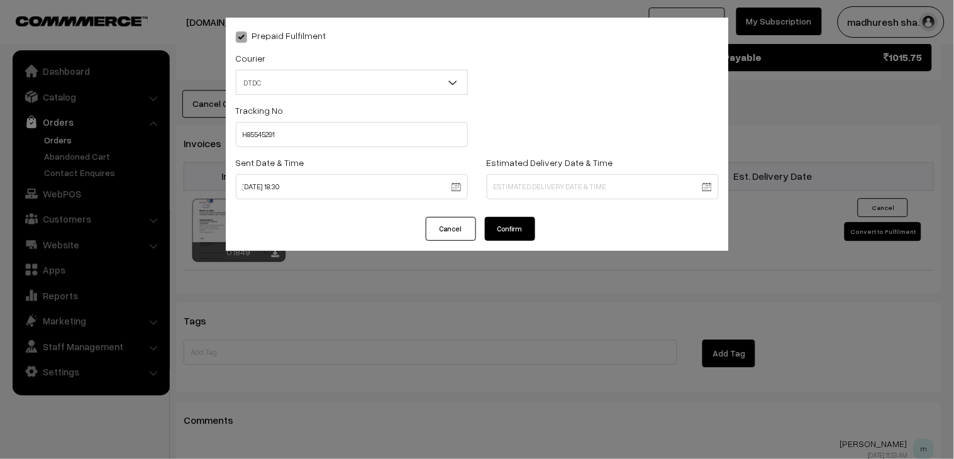
click at [507, 213] on div "Prepaid Fulfilment Courier -- Select -- DTDC shree tirupati FROM BOOKSTORE ISB …" at bounding box center [477, 117] width 503 height 199
click at [514, 228] on button "Confirm" at bounding box center [510, 229] width 50 height 24
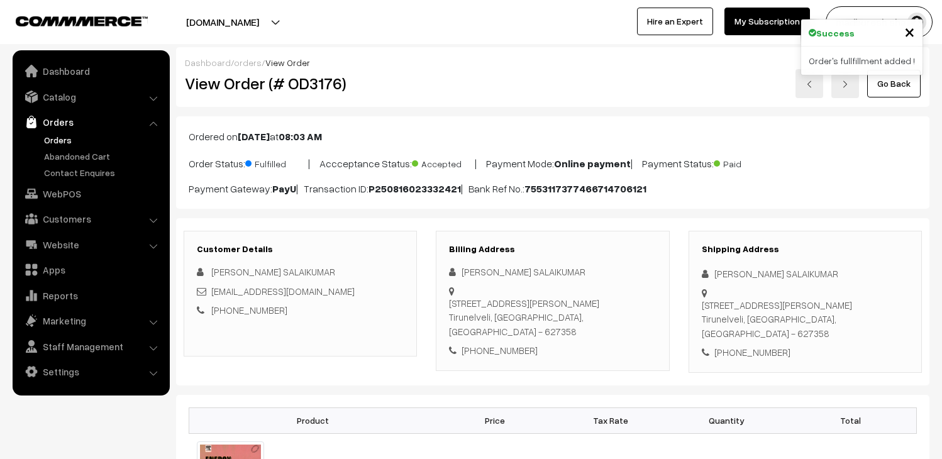
scroll to position [769, 0]
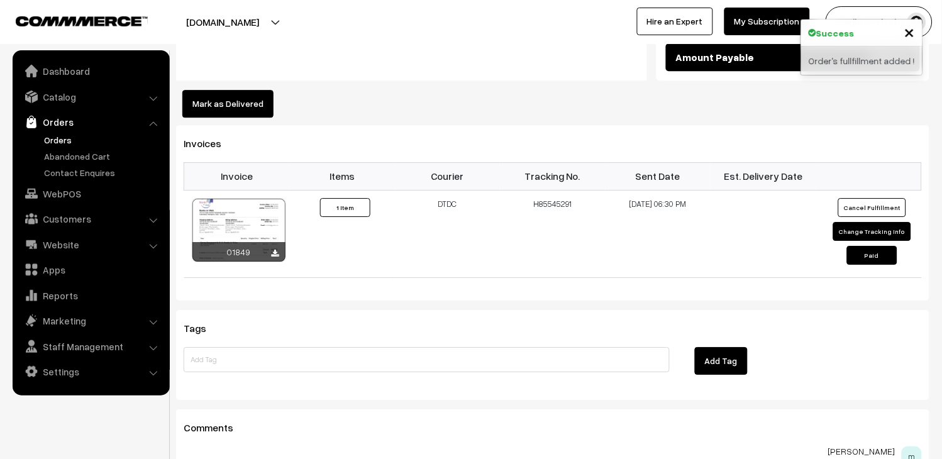
click at [61, 139] on link "Orders" at bounding box center [103, 139] width 125 height 13
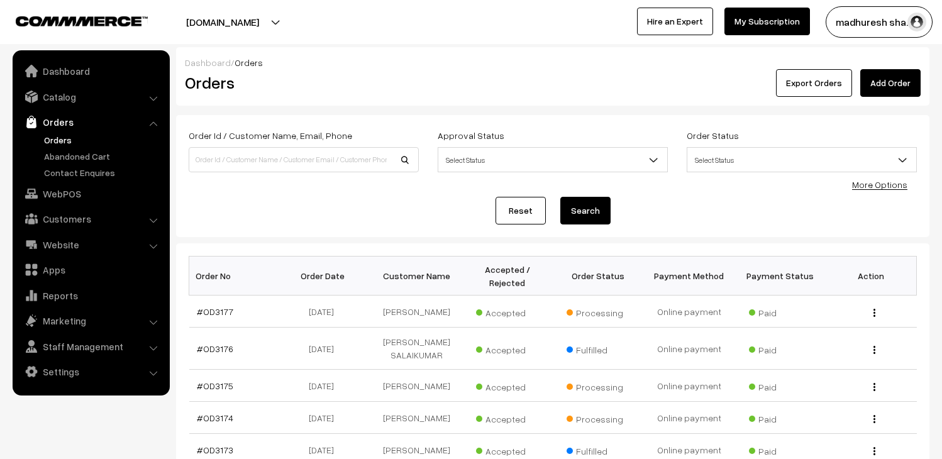
scroll to position [140, 0]
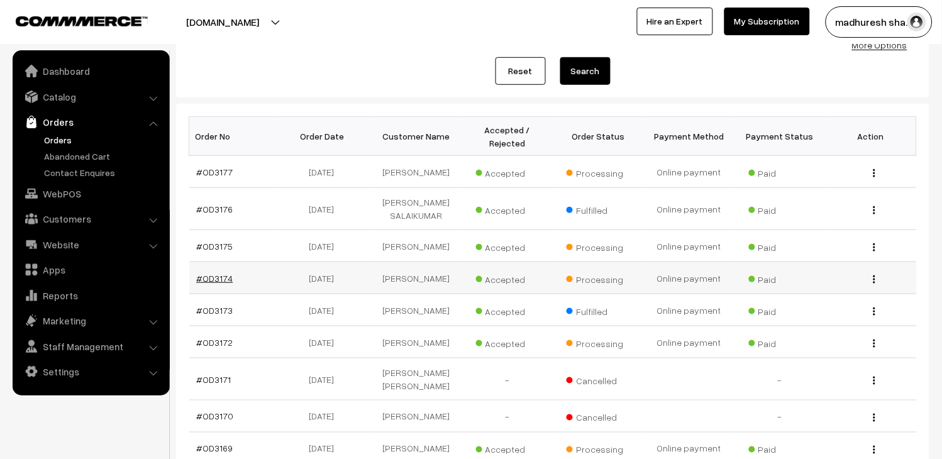
click at [218, 284] on link "#OD3174" at bounding box center [215, 278] width 36 height 11
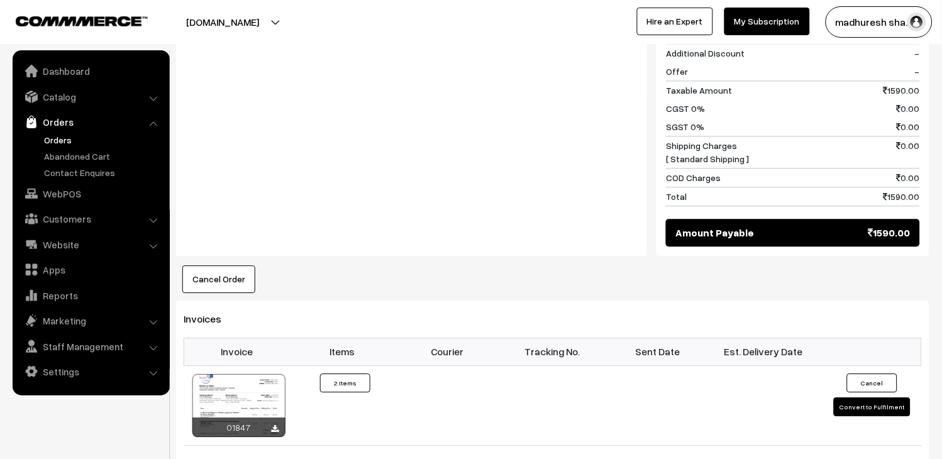
scroll to position [699, 0]
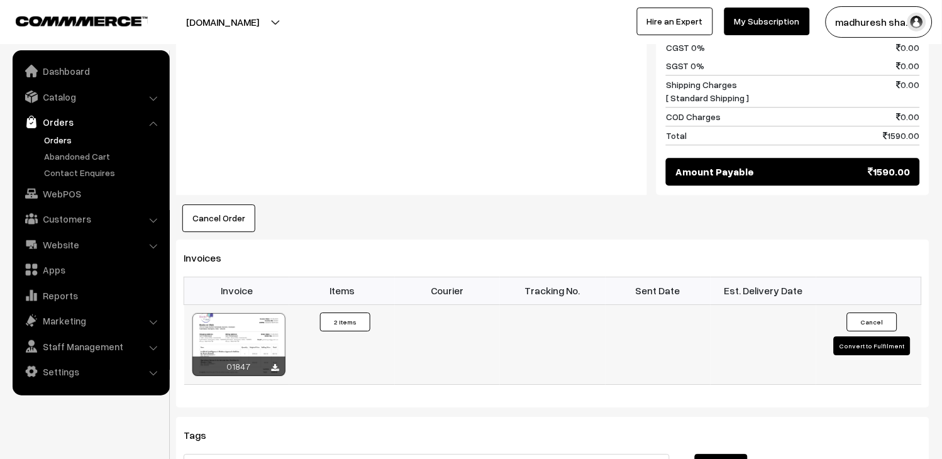
click at [873, 336] on button "Convert to Fulfilment" at bounding box center [872, 345] width 77 height 19
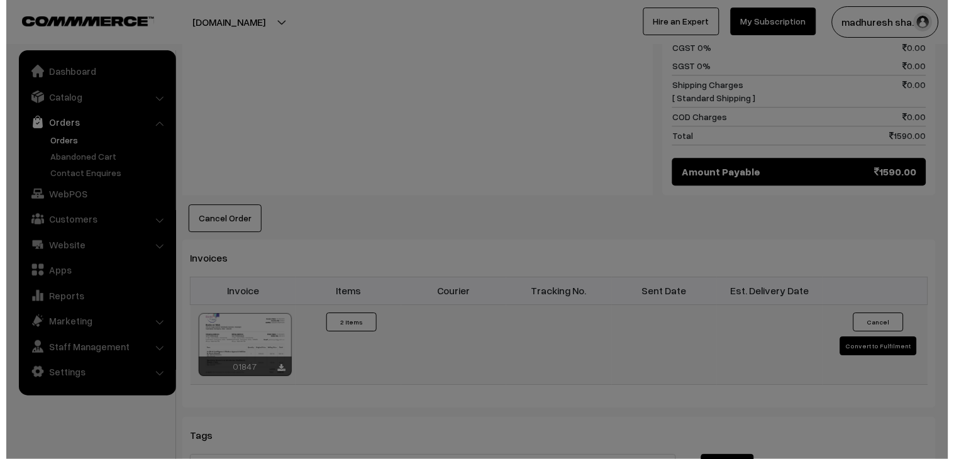
scroll to position [701, 0]
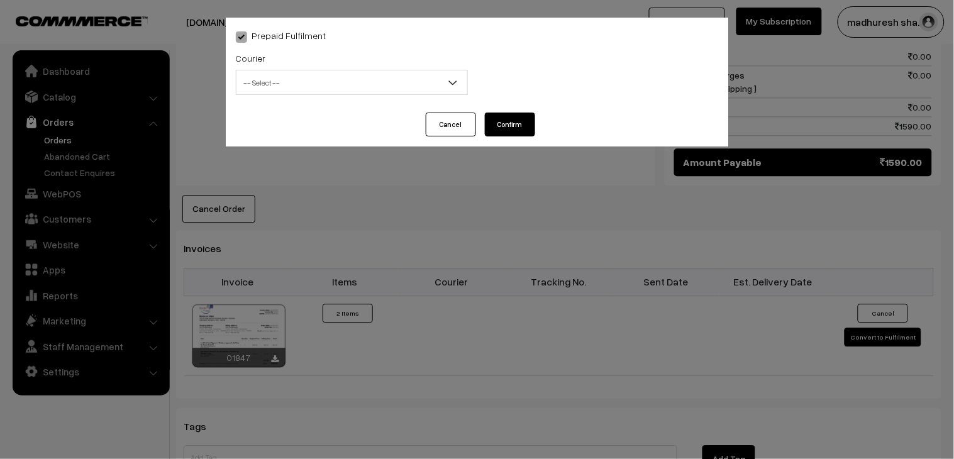
click at [334, 84] on span "-- Select --" at bounding box center [351, 83] width 231 height 22
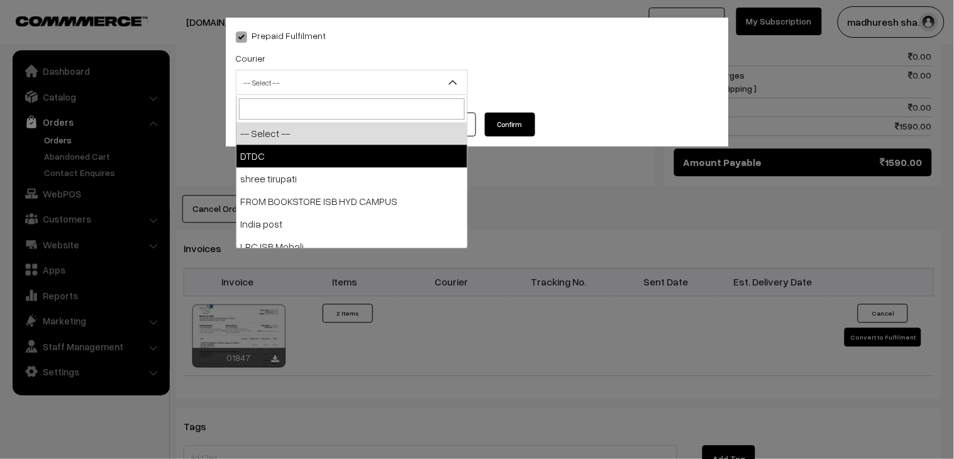
select select "1"
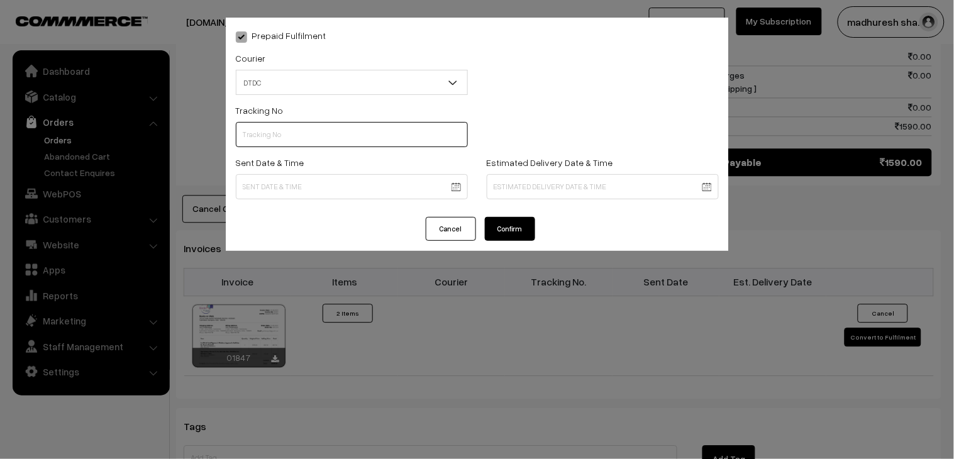
click at [273, 125] on input "text" at bounding box center [352, 134] width 232 height 25
paste input "H85545289"
type input "H85545289"
click at [267, 180] on body "Thank you for showing interest. Our team will call you shortly. Close [DOMAIN_N…" at bounding box center [477, 47] width 954 height 1497
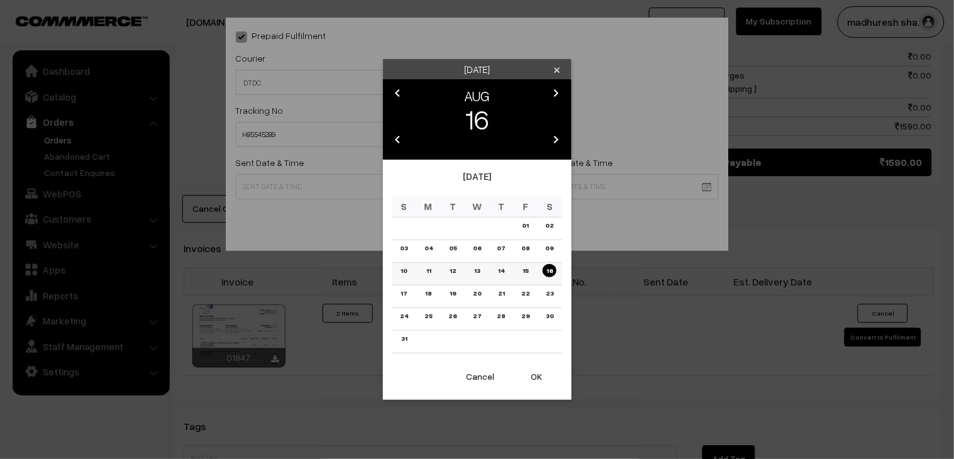
click at [548, 267] on link "16" at bounding box center [550, 270] width 14 height 13
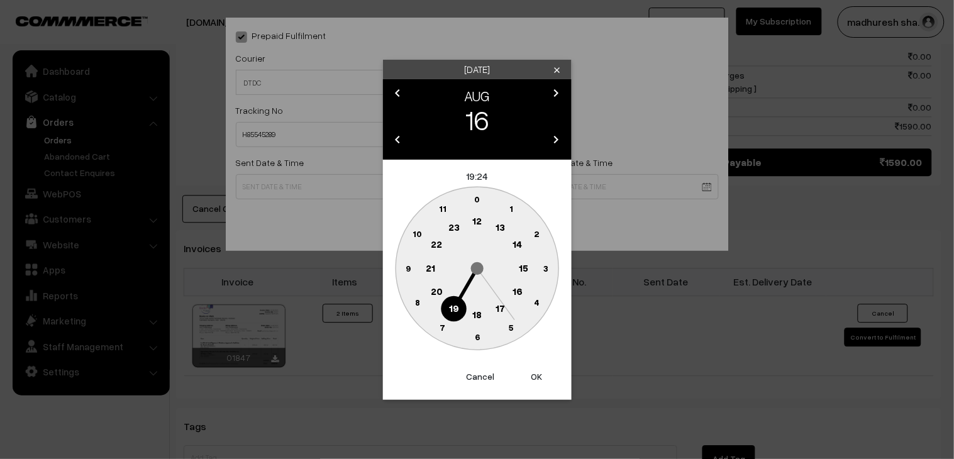
click at [479, 312] on text "18" at bounding box center [476, 313] width 9 height 11
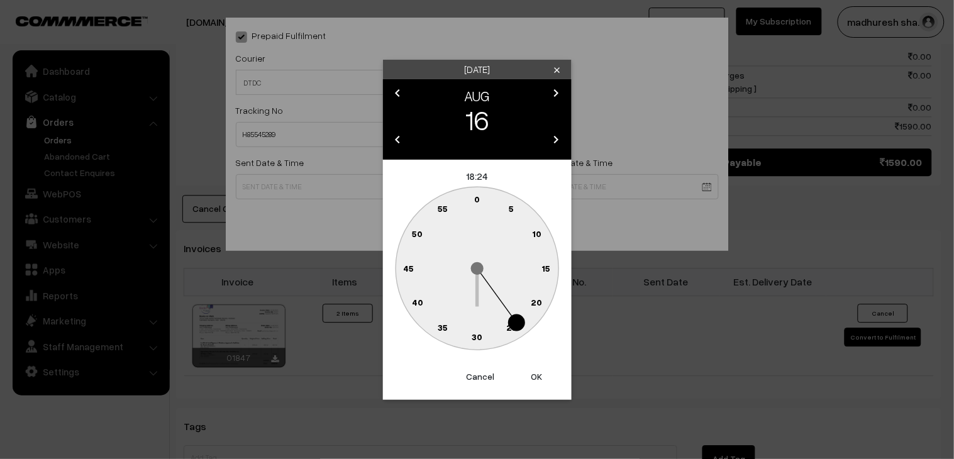
click at [482, 330] on circle at bounding box center [477, 338] width 26 height 26
type input "16-08-2025 18:30"
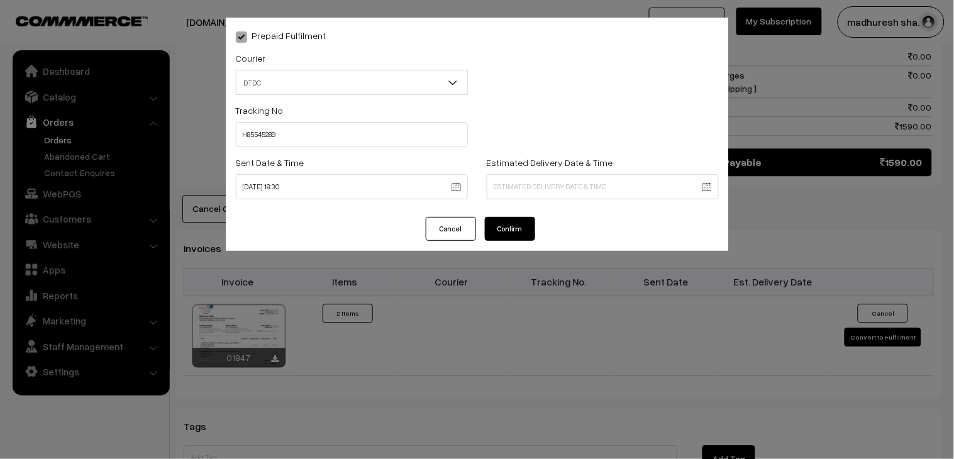
click at [535, 238] on button "Confirm" at bounding box center [510, 229] width 50 height 24
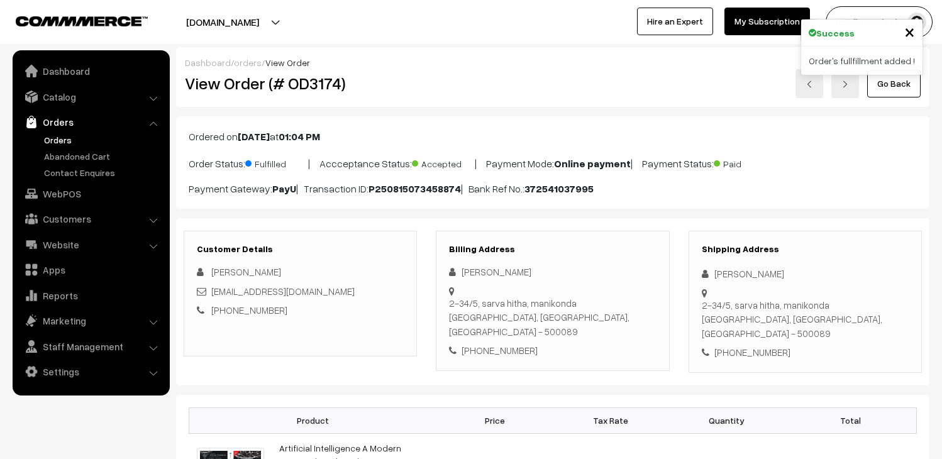
scroll to position [699, 0]
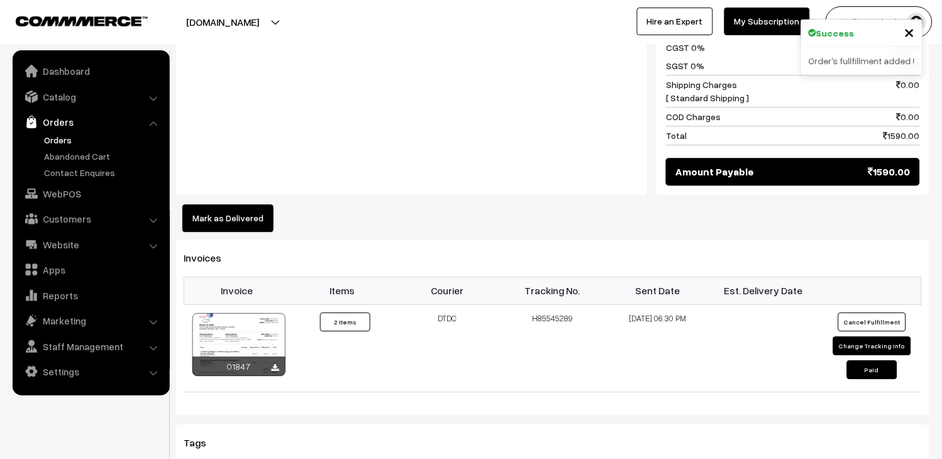
click at [41, 136] on link "Orders" at bounding box center [103, 139] width 125 height 13
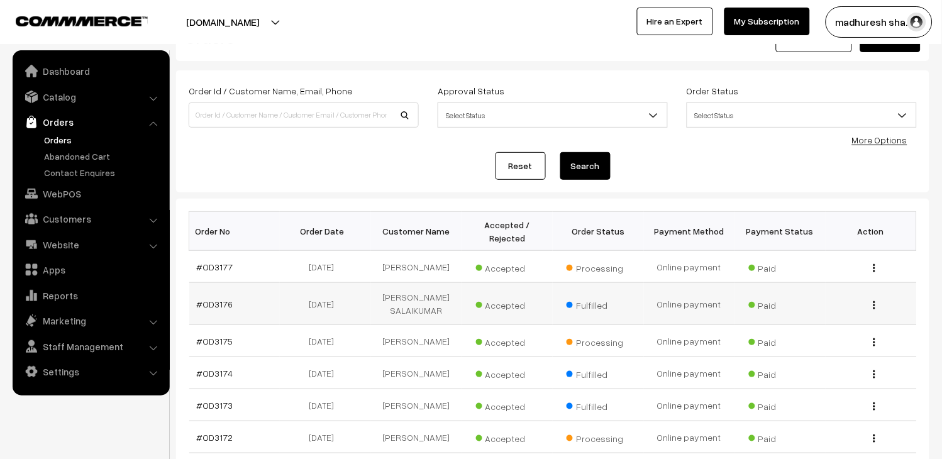
scroll to position [70, 0]
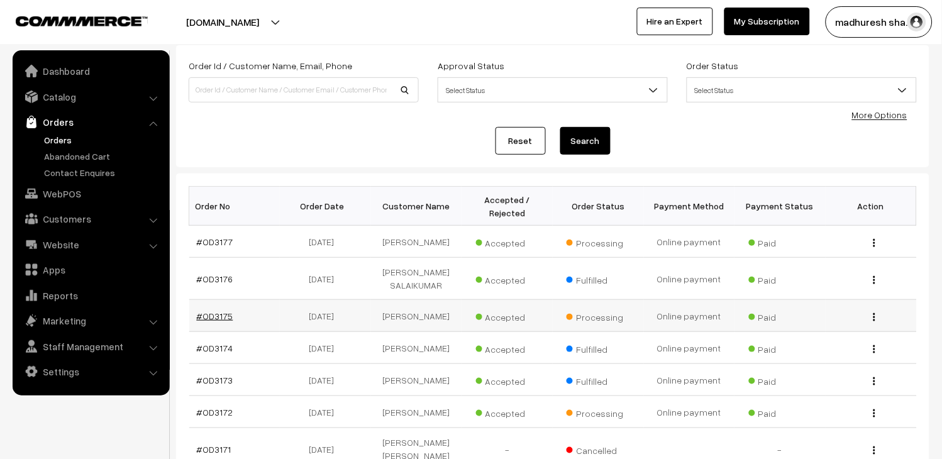
click at [220, 321] on link "#OD3175" at bounding box center [215, 316] width 36 height 11
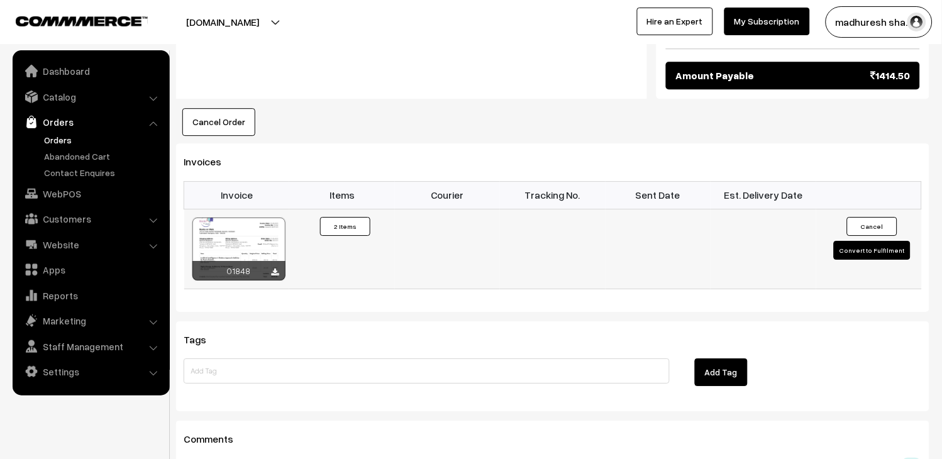
click at [884, 242] on button "Convert to Fulfilment" at bounding box center [872, 250] width 77 height 19
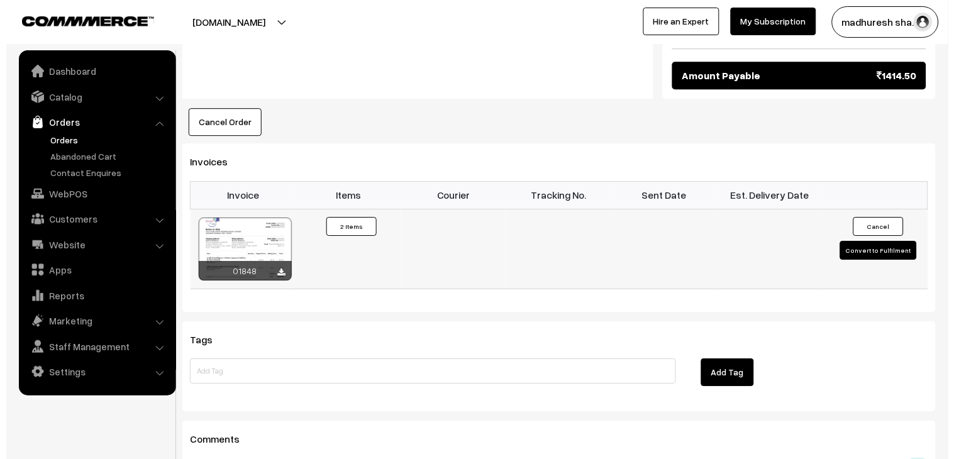
scroll to position [770, 0]
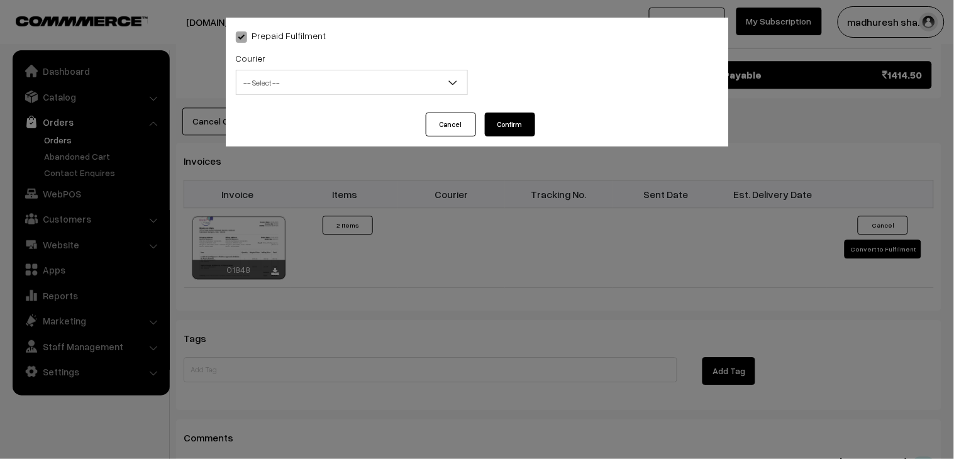
click at [328, 84] on span "-- Select --" at bounding box center [351, 83] width 231 height 22
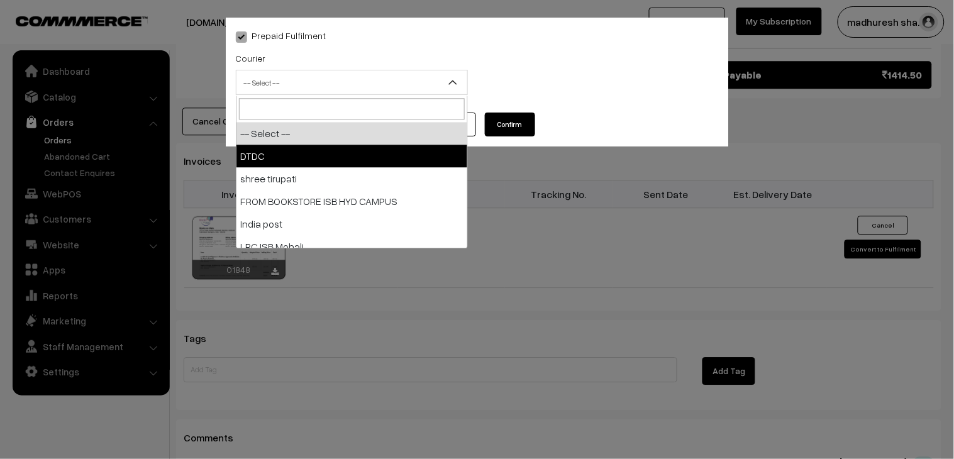
select select "1"
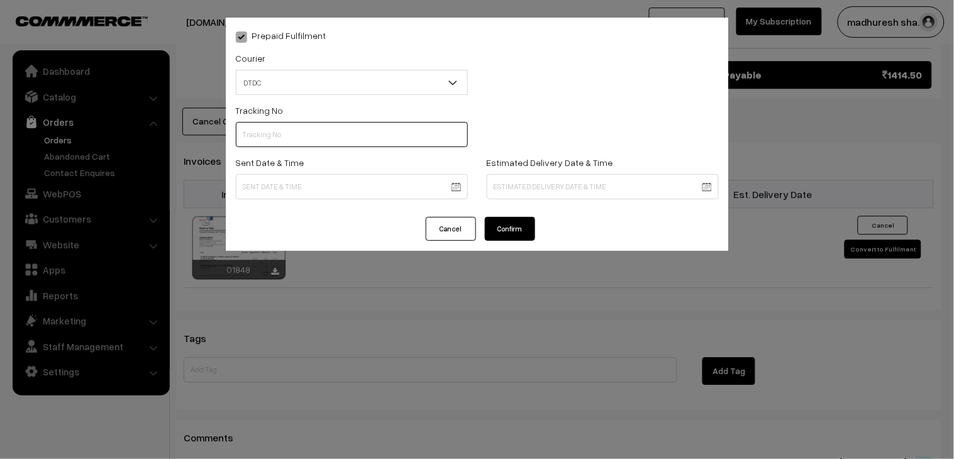
click at [329, 134] on input "text" at bounding box center [352, 134] width 232 height 25
paste input "H85545287"
type input "H85545287"
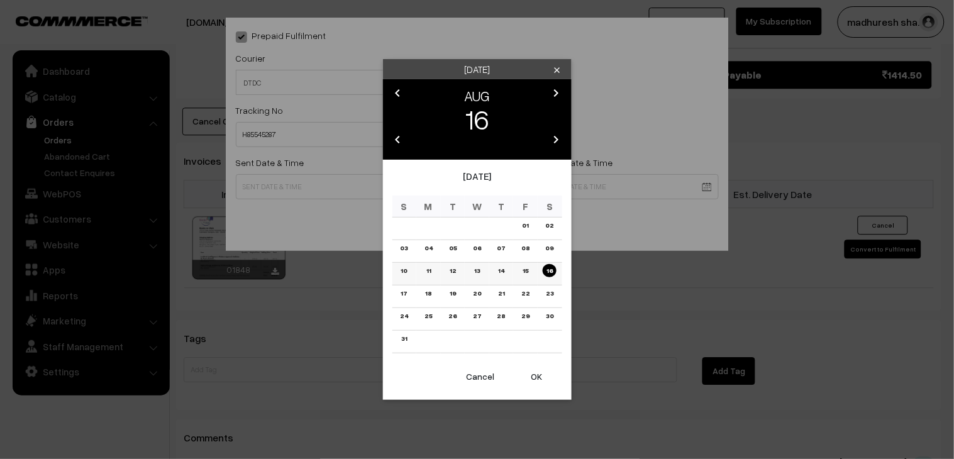
click at [548, 266] on link "16" at bounding box center [550, 270] width 14 height 13
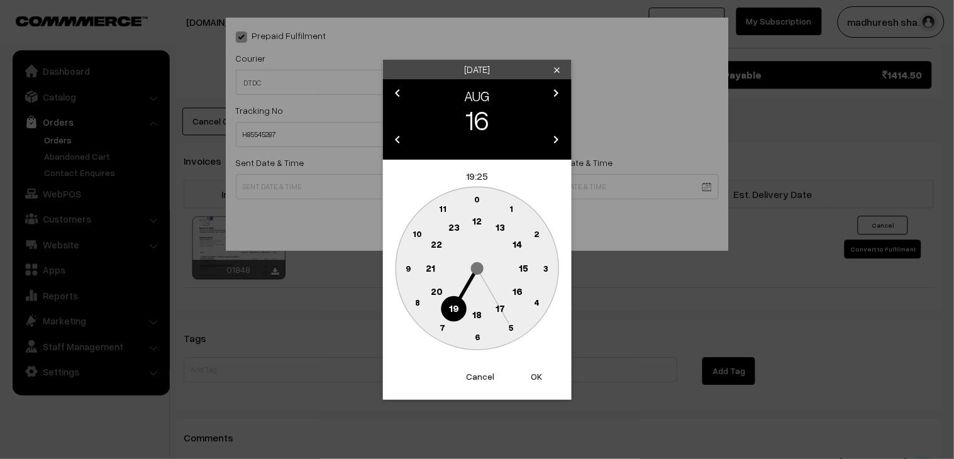
click at [482, 309] on circle at bounding box center [477, 316] width 26 height 26
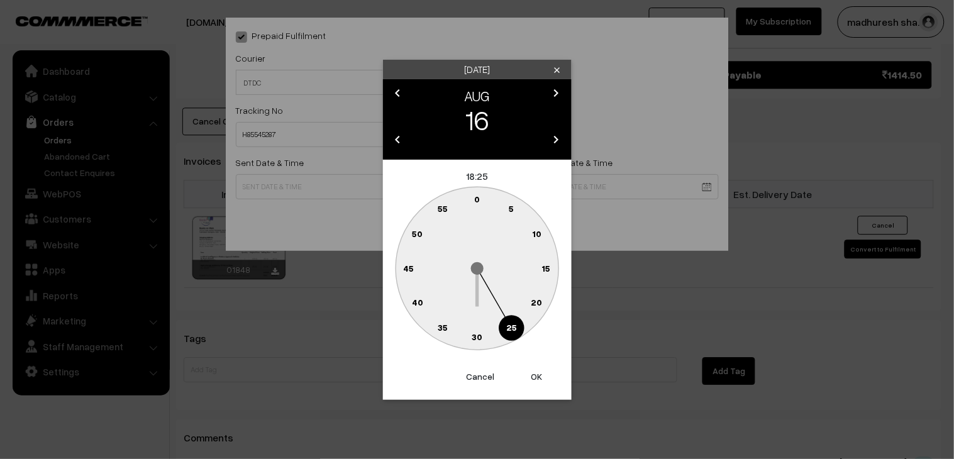
click at [483, 335] on circle at bounding box center [477, 338] width 26 height 26
type input "16-08-2025 18:30"
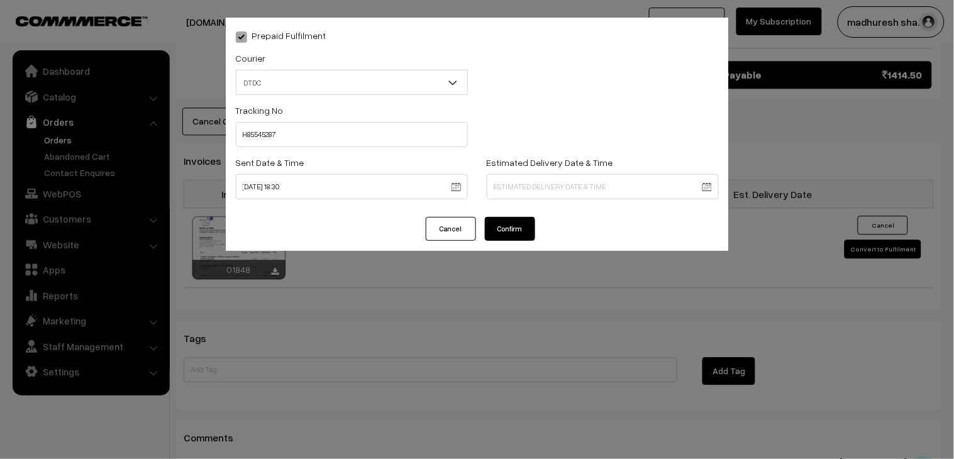
click at [523, 231] on button "Confirm" at bounding box center [510, 229] width 50 height 24
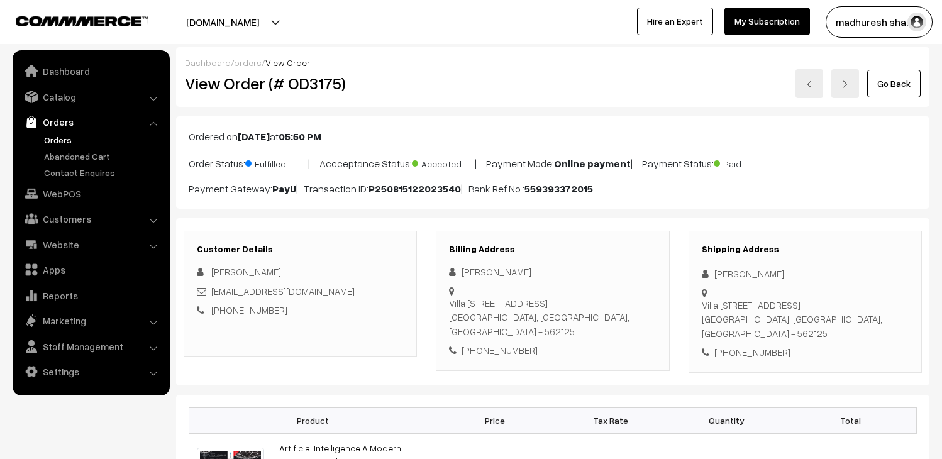
scroll to position [769, 0]
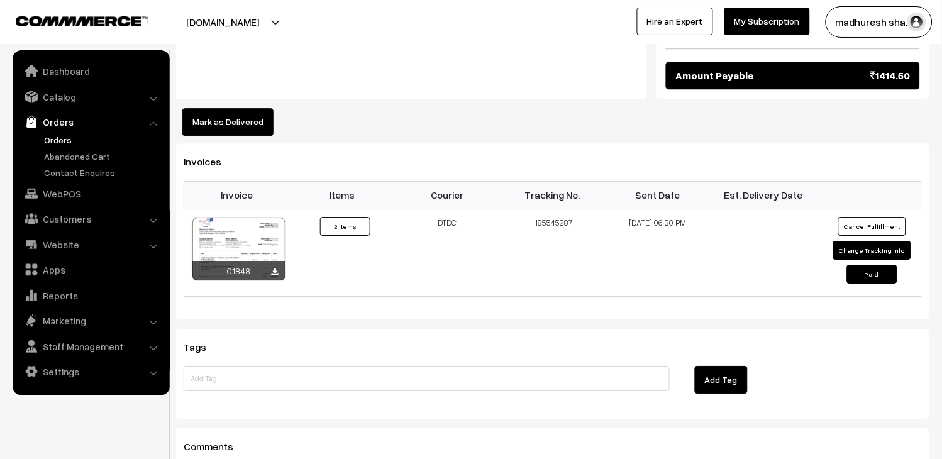
click at [47, 142] on link "Orders" at bounding box center [103, 139] width 125 height 13
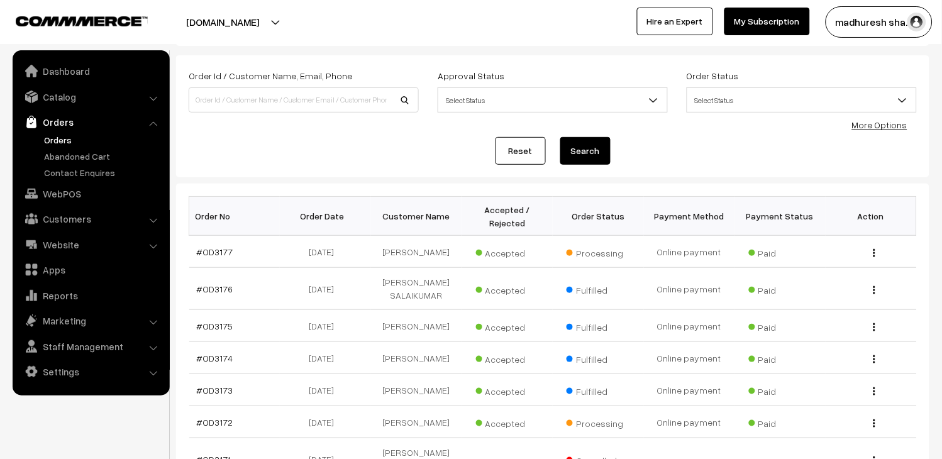
scroll to position [140, 0]
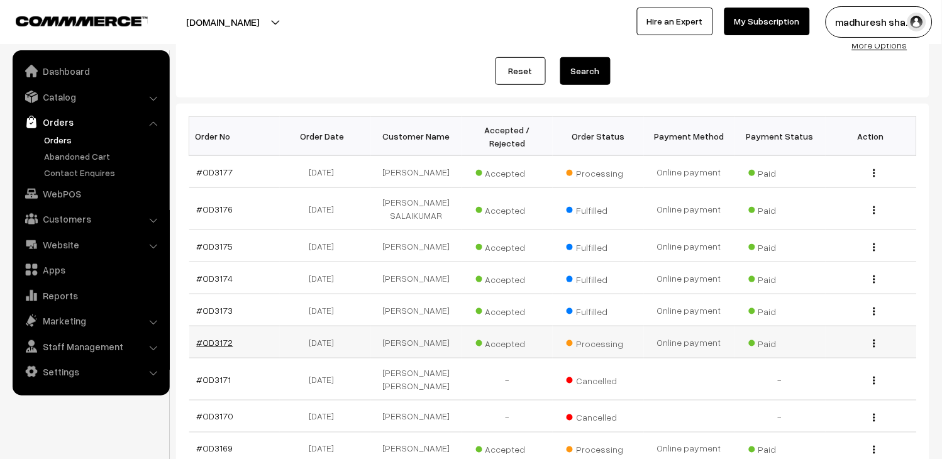
click at [215, 348] on link "#OD3172" at bounding box center [215, 342] width 36 height 11
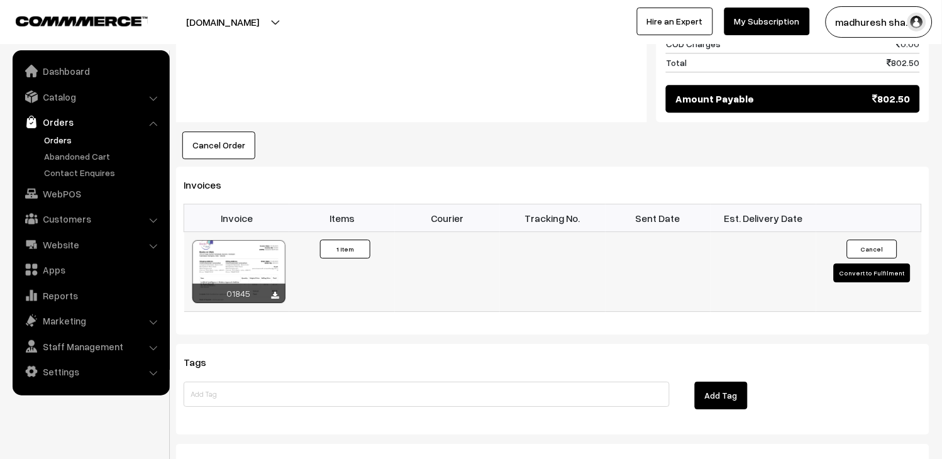
click at [902, 264] on button "Convert to Fulfilment" at bounding box center [872, 273] width 77 height 19
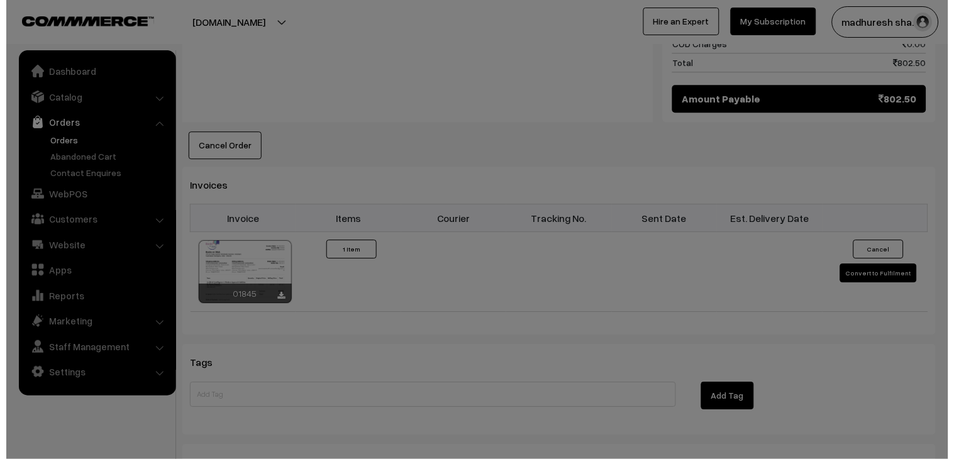
scroll to position [699, 0]
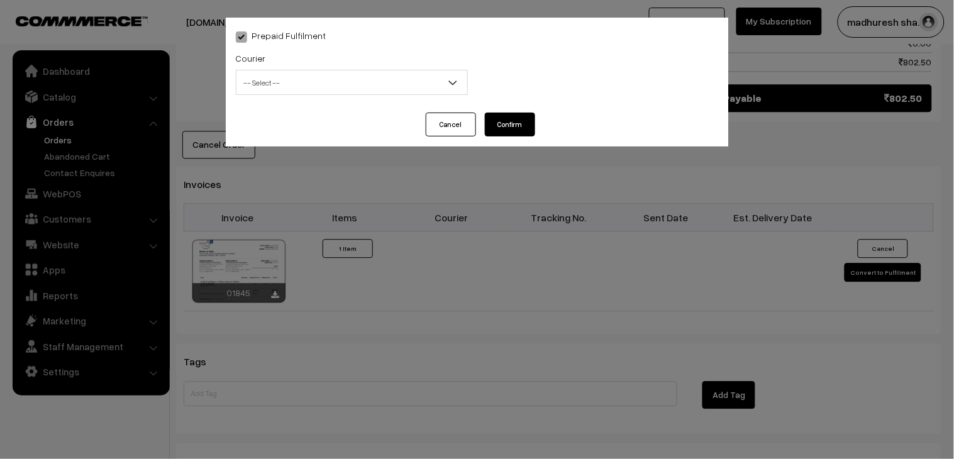
click at [296, 81] on span "-- Select --" at bounding box center [351, 83] width 231 height 22
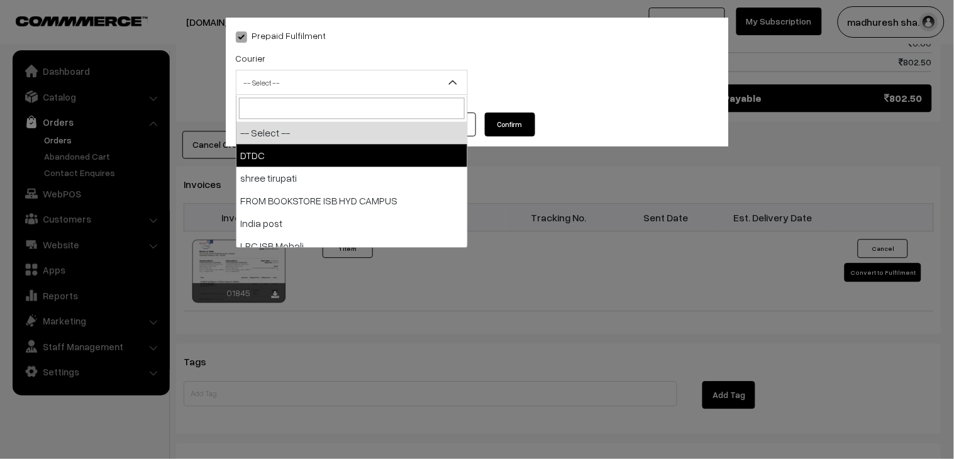
select select "1"
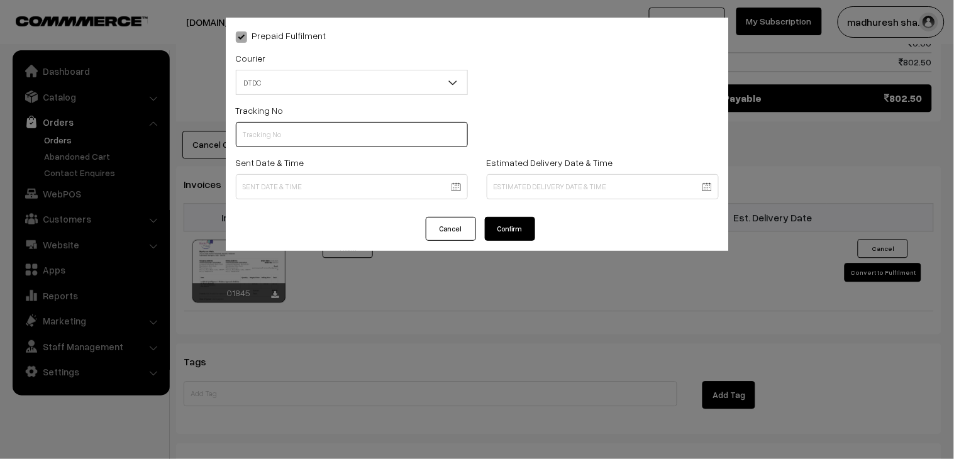
click at [294, 138] on input "text" at bounding box center [352, 134] width 232 height 25
paste input "H85545286"
type input "H85545286"
click at [275, 177] on body "Thank you for showing interest. Our team will call you shortly. Close booksonwe…" at bounding box center [477, 16] width 954 height 1431
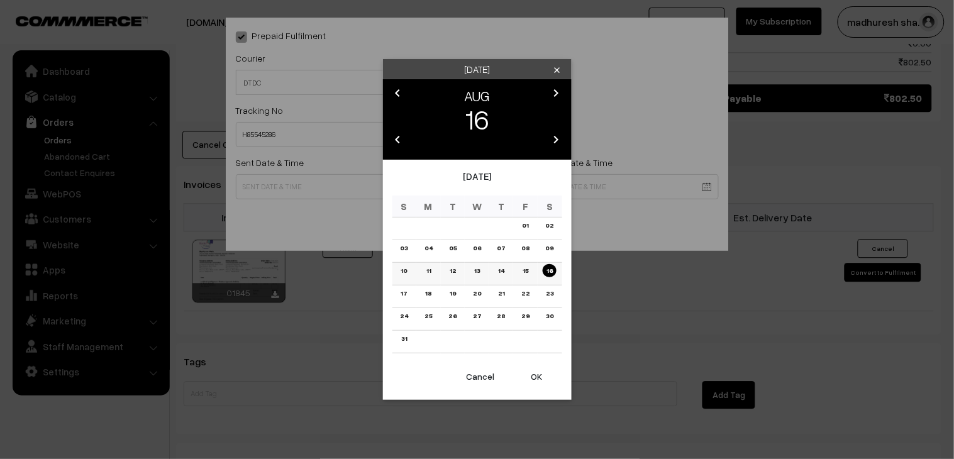
click at [549, 270] on link "16" at bounding box center [550, 270] width 14 height 13
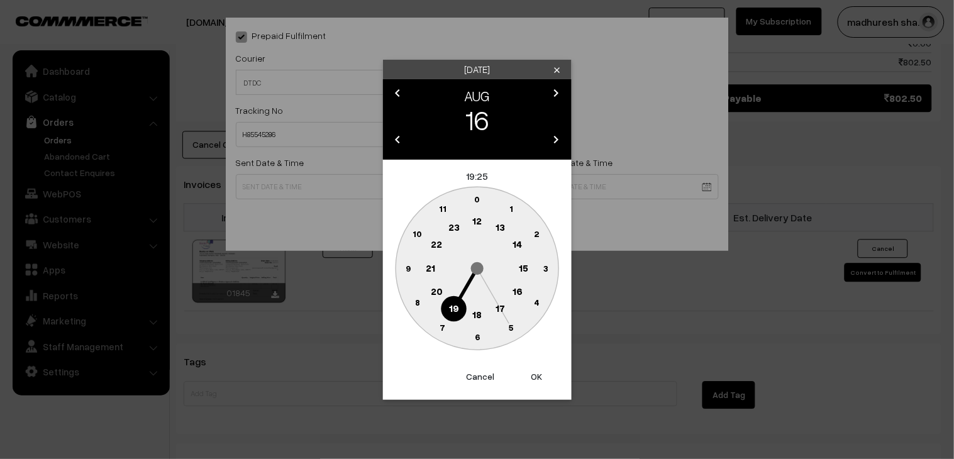
click at [483, 319] on circle at bounding box center [477, 316] width 26 height 26
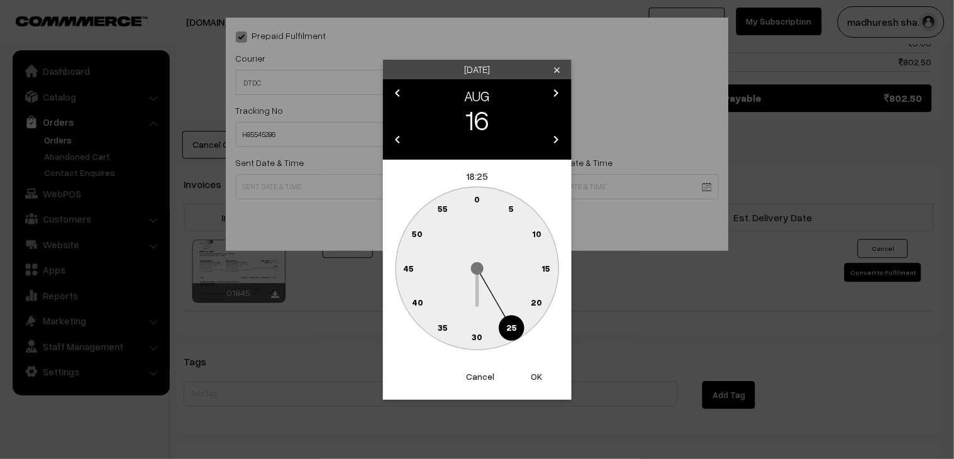
click at [475, 335] on text "30" at bounding box center [477, 336] width 11 height 11
type input "16-08-2025 18:30"
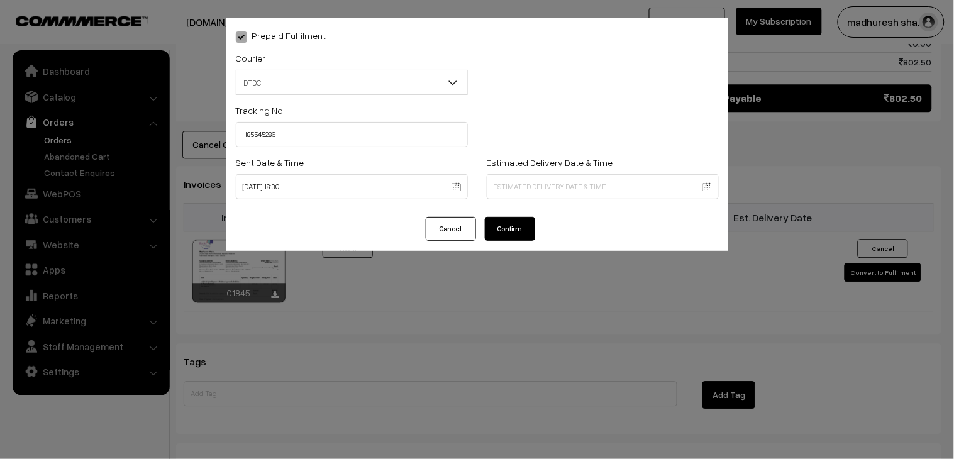
click at [518, 237] on button "Confirm" at bounding box center [510, 229] width 50 height 24
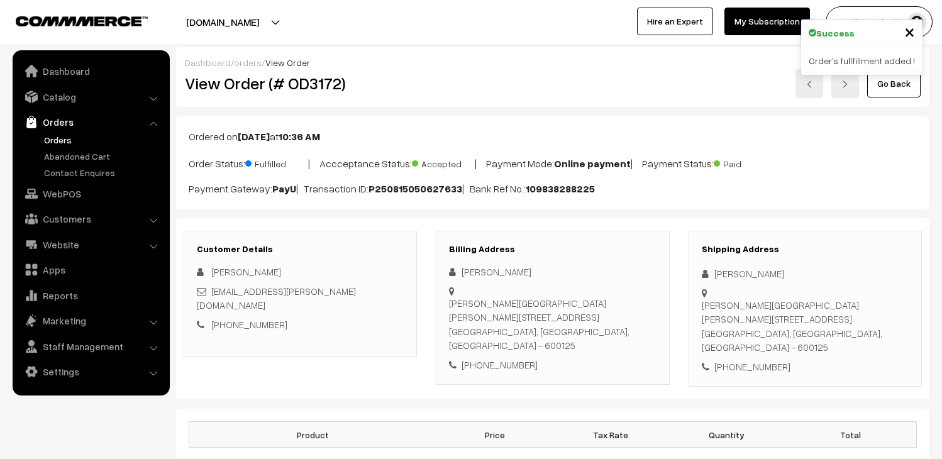
scroll to position [698, 0]
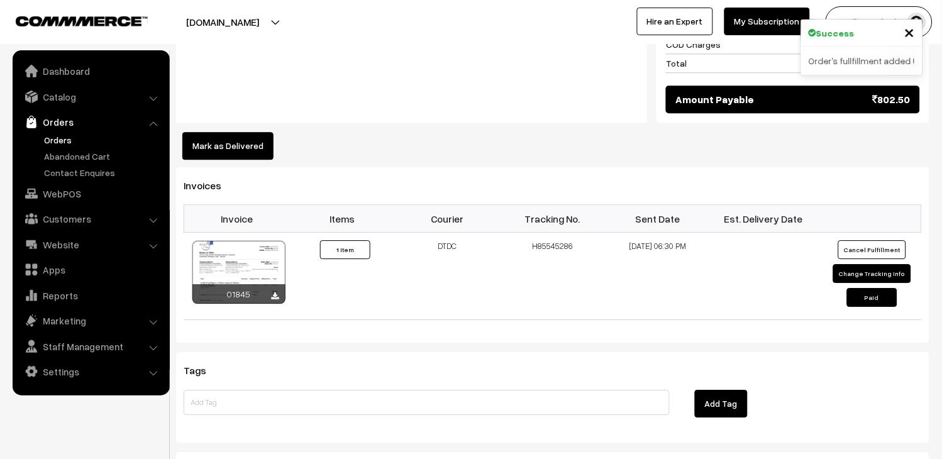
click at [53, 139] on link "Orders" at bounding box center [103, 139] width 125 height 13
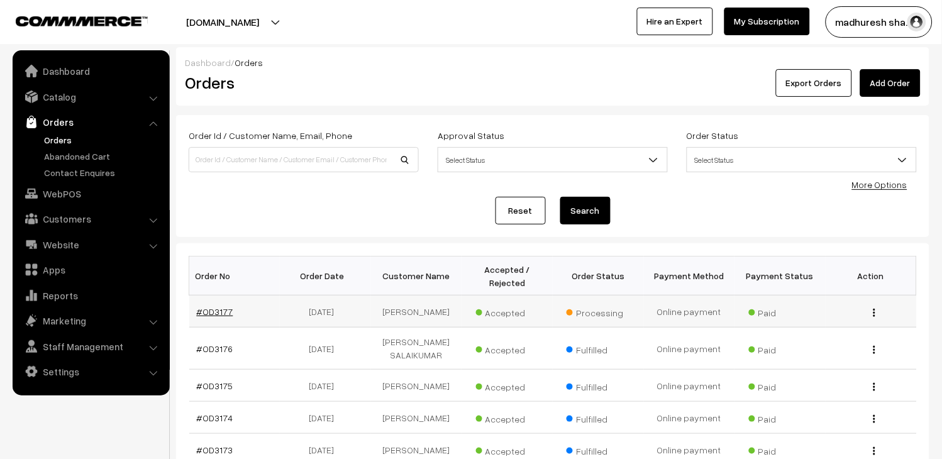
click at [216, 313] on link "#OD3177" at bounding box center [215, 311] width 36 height 11
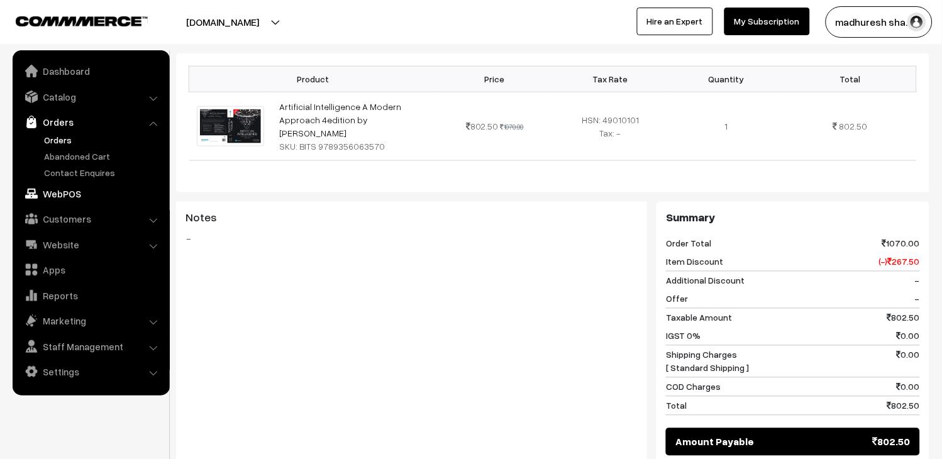
scroll to position [559, 0]
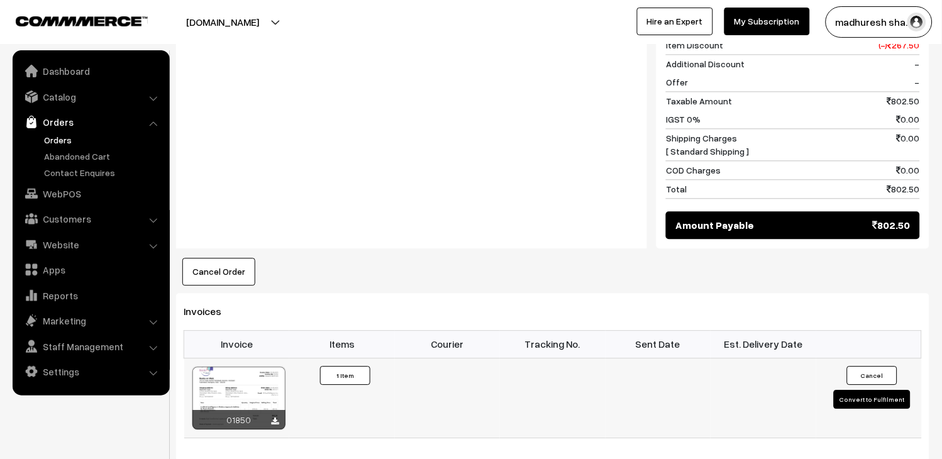
click at [862, 390] on button "Convert to Fulfilment" at bounding box center [872, 399] width 77 height 19
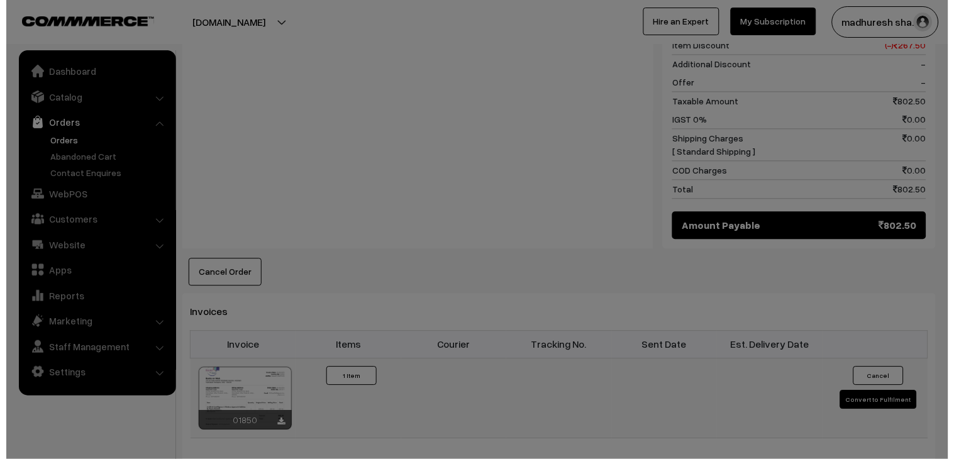
scroll to position [560, 0]
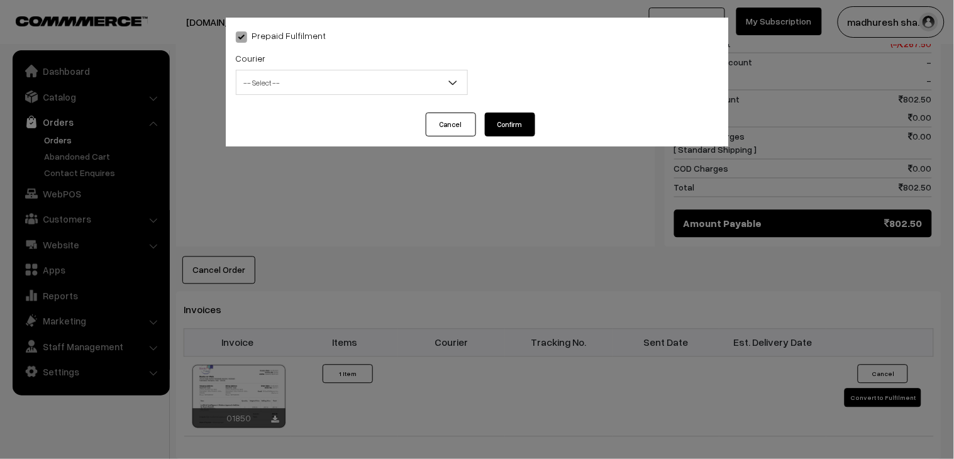
click at [291, 82] on span "-- Select --" at bounding box center [351, 83] width 231 height 22
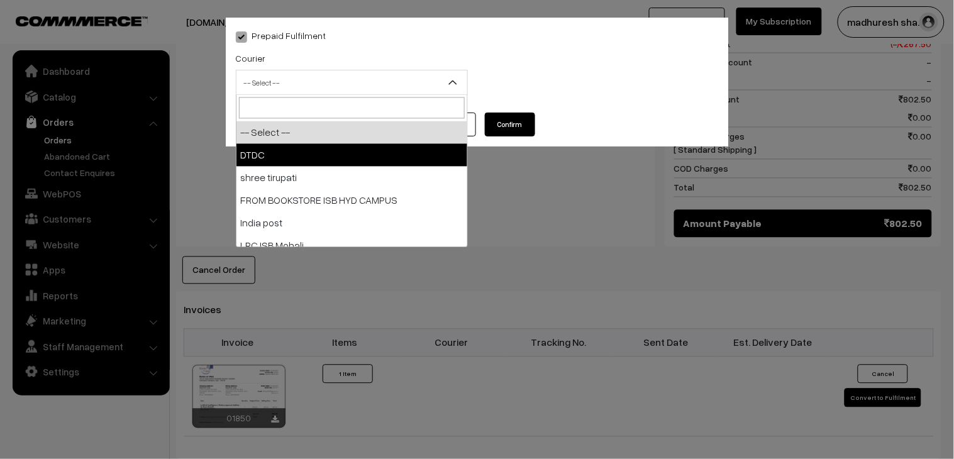
select select "1"
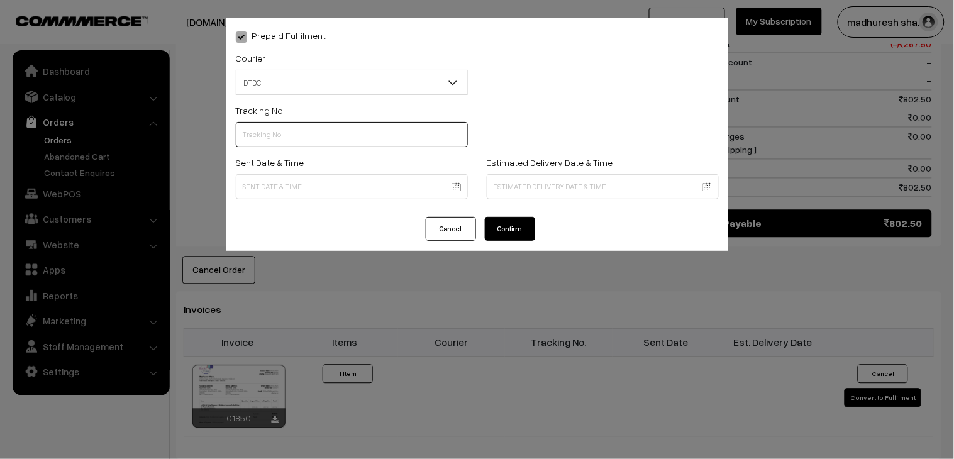
click at [287, 126] on input "text" at bounding box center [352, 134] width 232 height 25
paste input "H85545290"
type input "H85545290"
click at [262, 182] on body "Thank you for showing interest. Our team will call you shortly. Close booksonwe…" at bounding box center [477, 148] width 954 height 1417
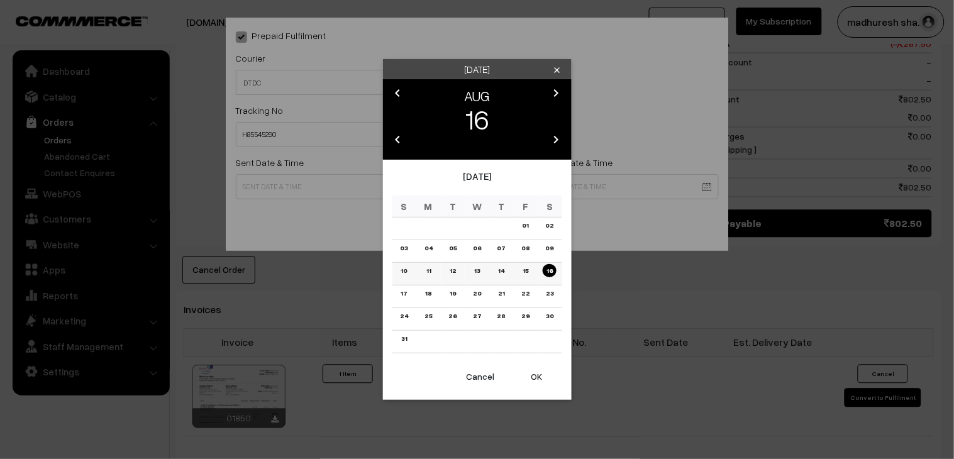
click at [551, 272] on link "16" at bounding box center [550, 270] width 14 height 13
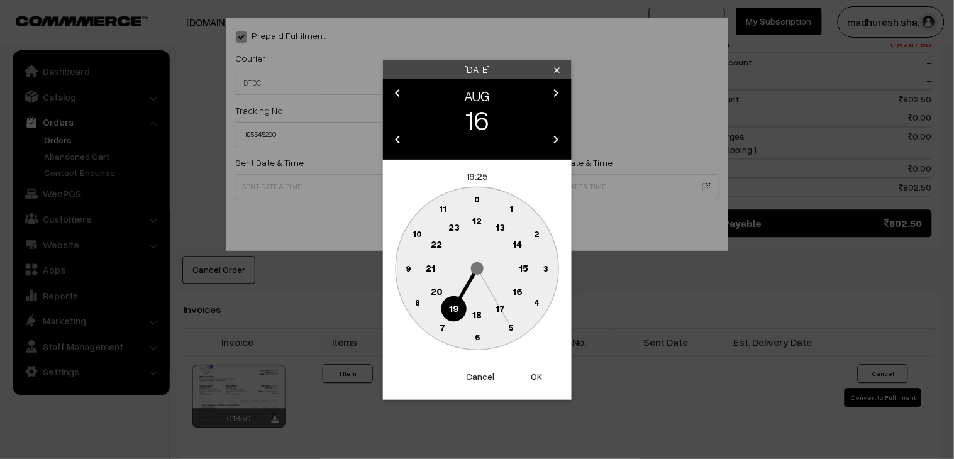
click at [481, 318] on text "18" at bounding box center [476, 313] width 9 height 11
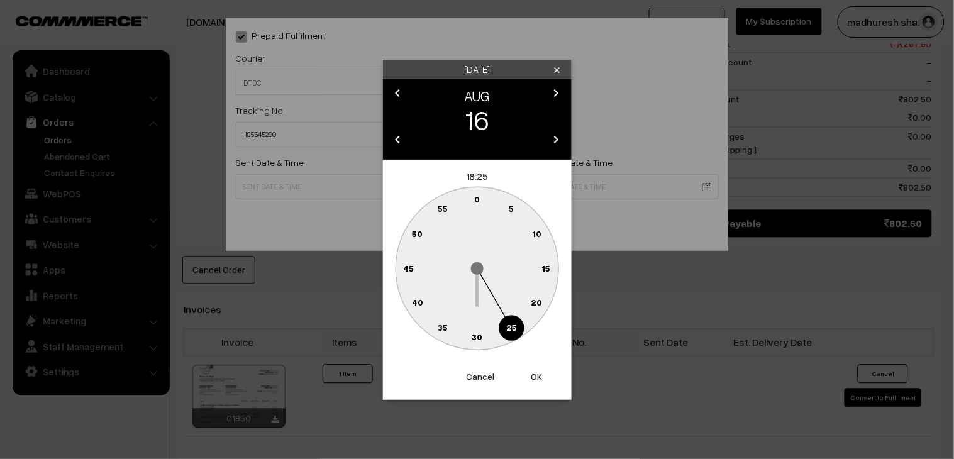
click at [476, 331] on text "30" at bounding box center [477, 336] width 11 height 11
type input "16-08-2025 18:30"
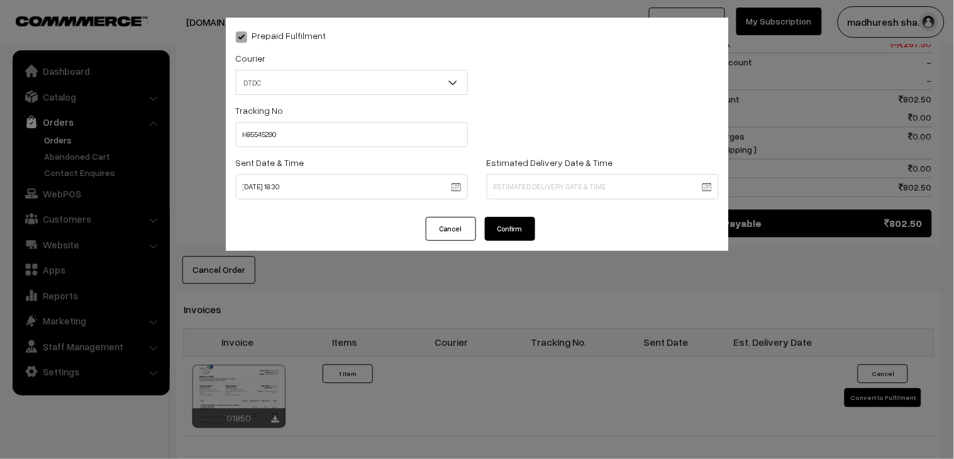
click at [506, 223] on button "Confirm" at bounding box center [510, 229] width 50 height 24
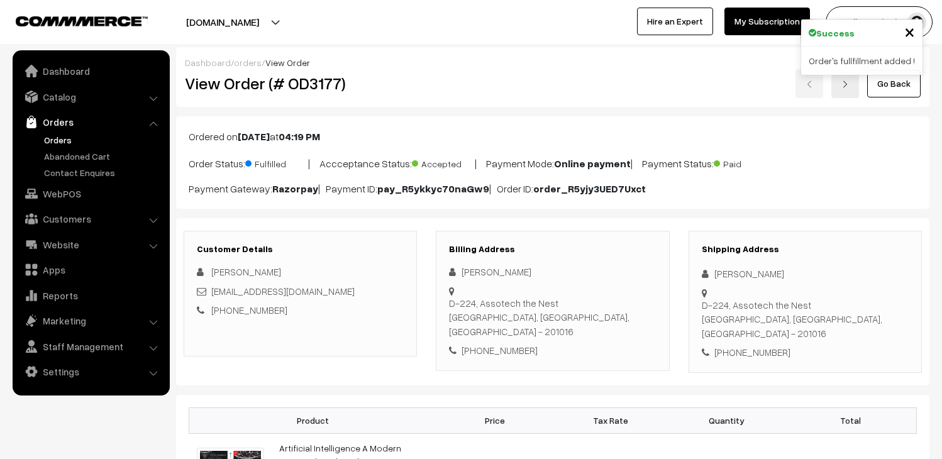
scroll to position [558, 0]
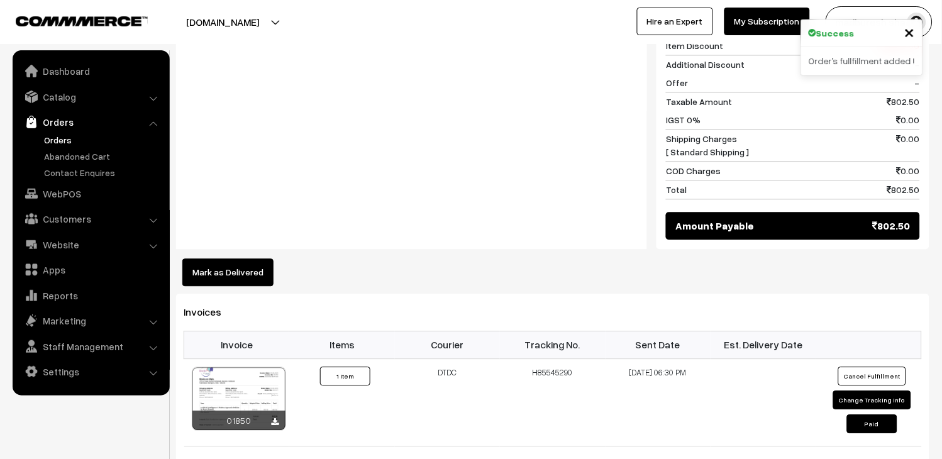
click at [55, 136] on link "Orders" at bounding box center [103, 139] width 125 height 13
